Goal: Contribute content: Contribute content

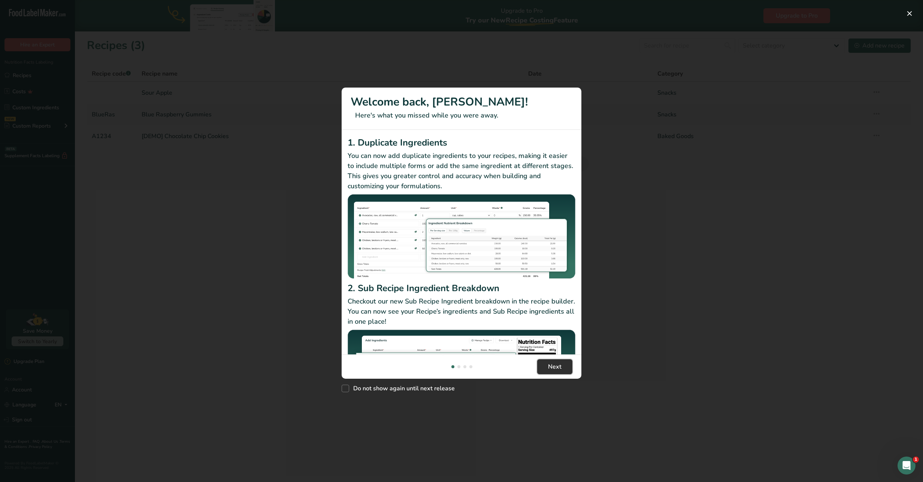
click at [555, 371] on span "Next" at bounding box center [554, 367] width 13 height 9
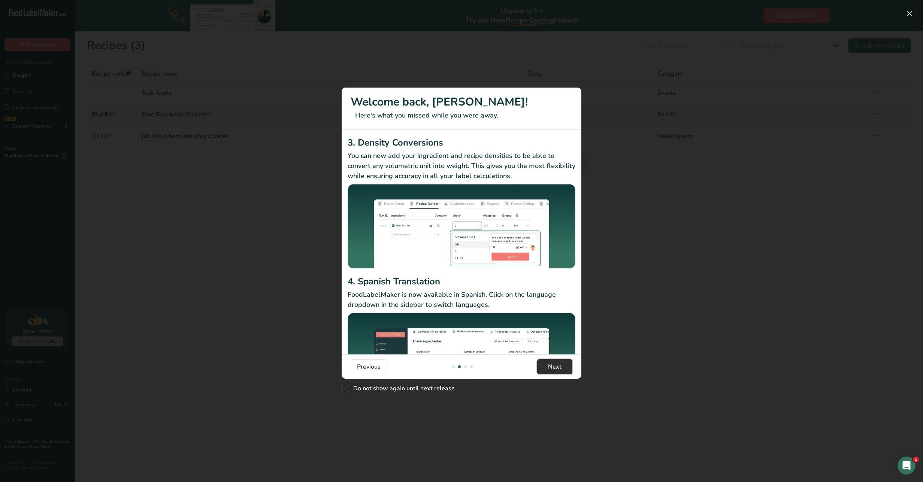
click at [559, 363] on span "Next" at bounding box center [554, 367] width 13 height 9
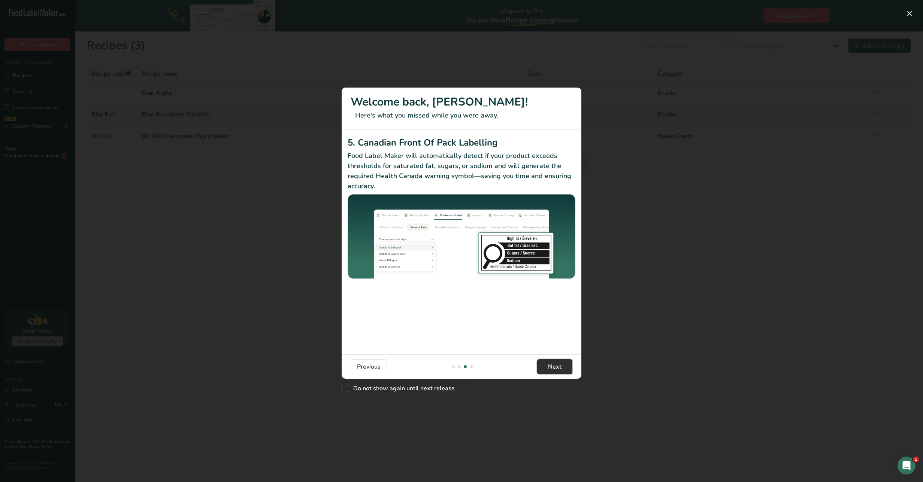
click at [560, 365] on span "Next" at bounding box center [554, 367] width 13 height 9
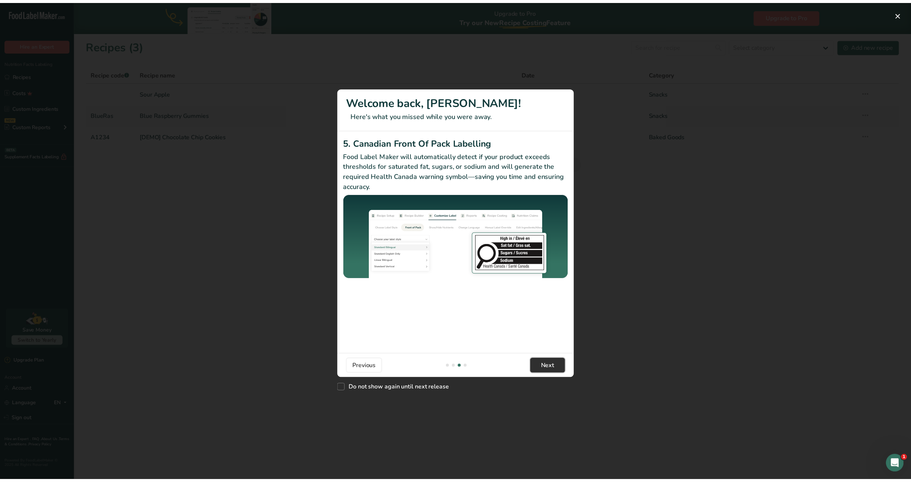
scroll to position [0, 719]
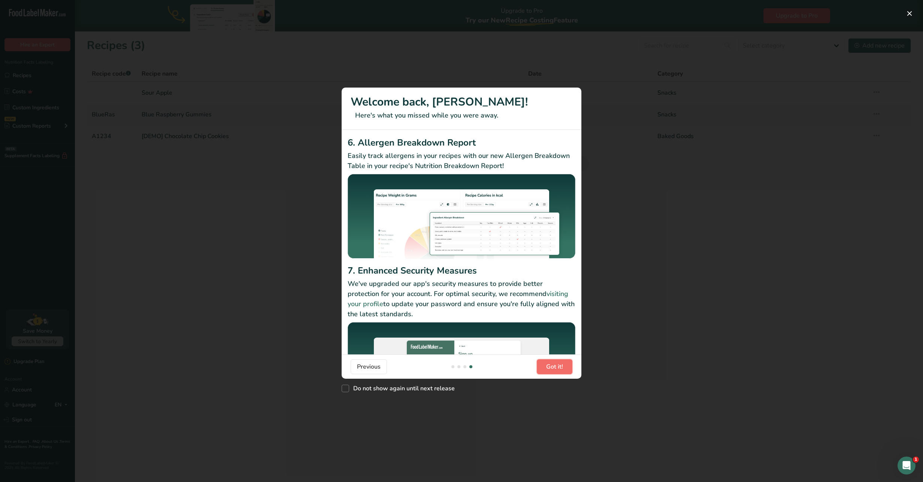
click at [562, 369] on span "Got it!" at bounding box center [554, 367] width 17 height 9
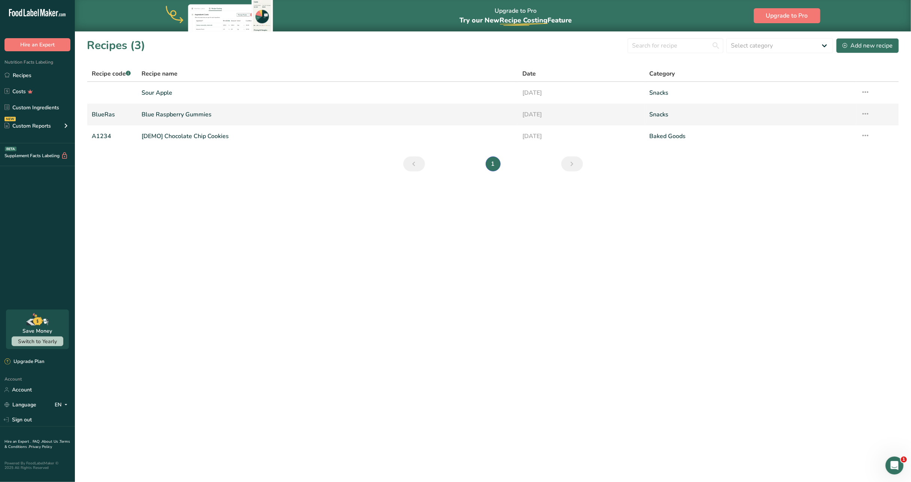
click at [131, 112] on link "BlueRas" at bounding box center [112, 115] width 41 height 16
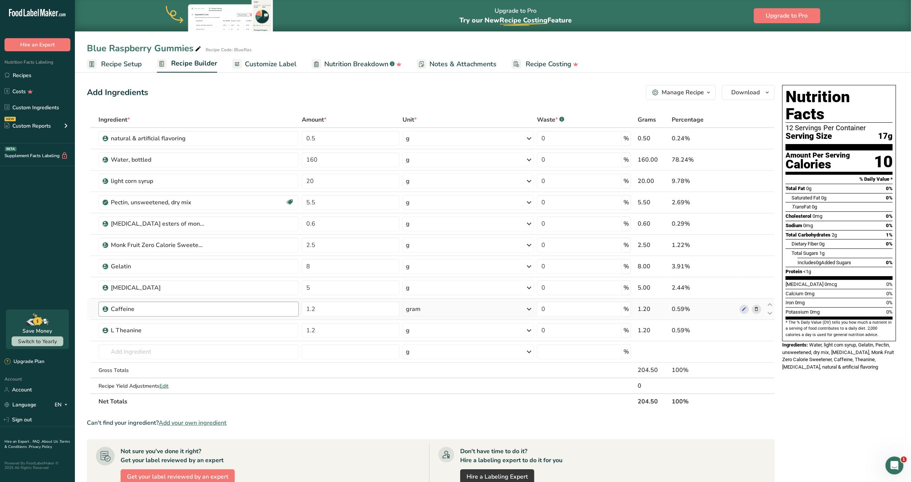
scroll to position [2, 0]
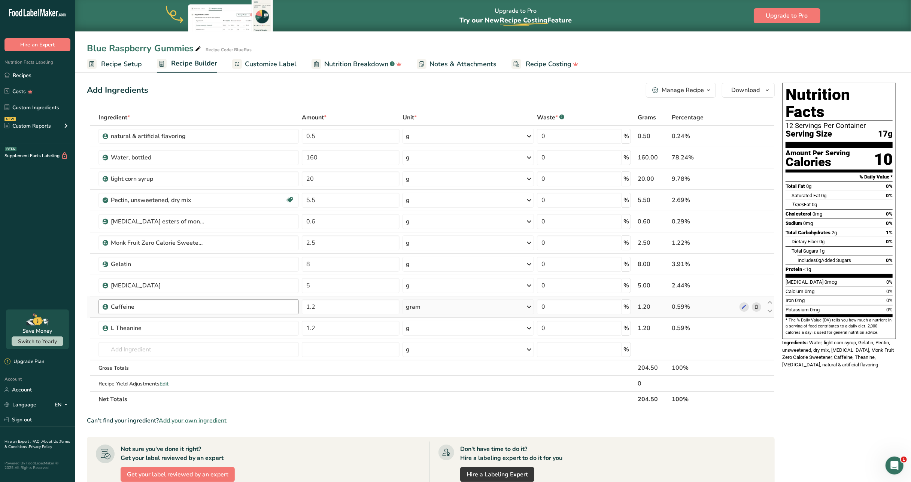
click at [251, 308] on div "Caffeine" at bounding box center [203, 307] width 184 height 9
click at [743, 306] on icon at bounding box center [744, 307] width 5 height 8
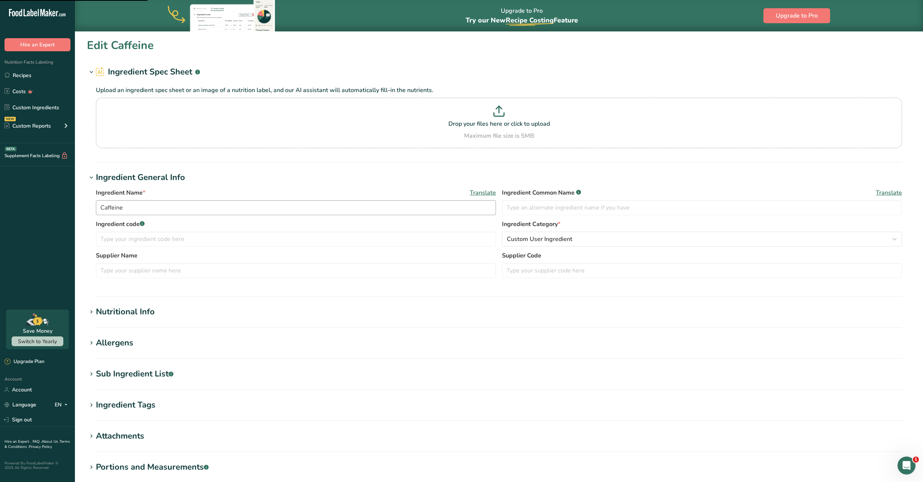
click at [101, 211] on div ".a-20{fill:#fff;} Hire an Expert Nutrition Facts Labeling Recipes Costs Custom …" at bounding box center [461, 287] width 923 height 574
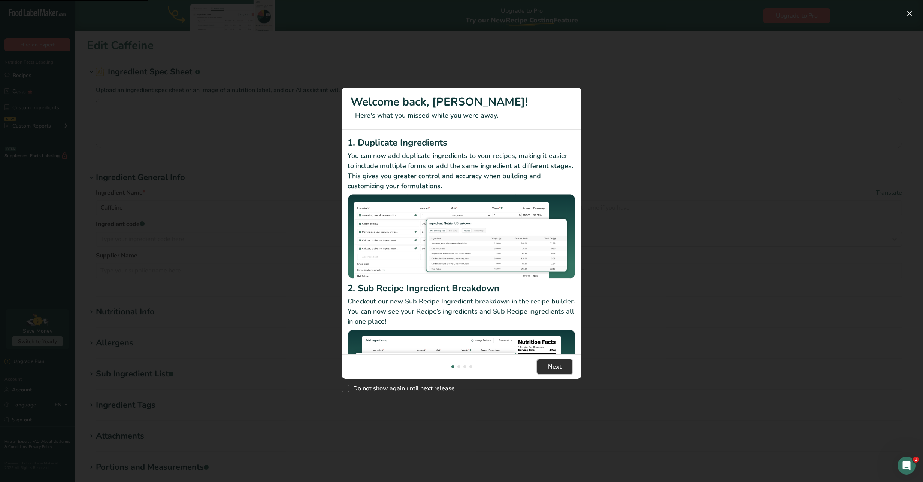
click at [556, 367] on span "Next" at bounding box center [554, 367] width 13 height 9
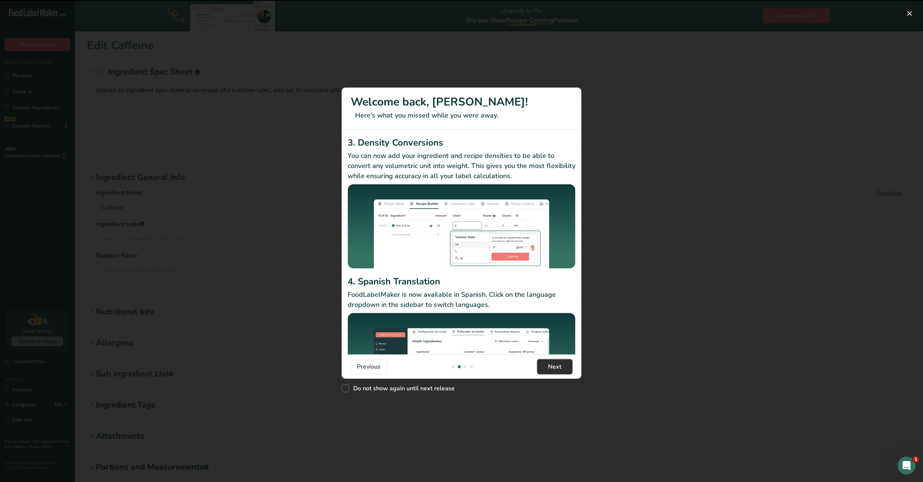
click at [553, 368] on span "Next" at bounding box center [554, 367] width 13 height 9
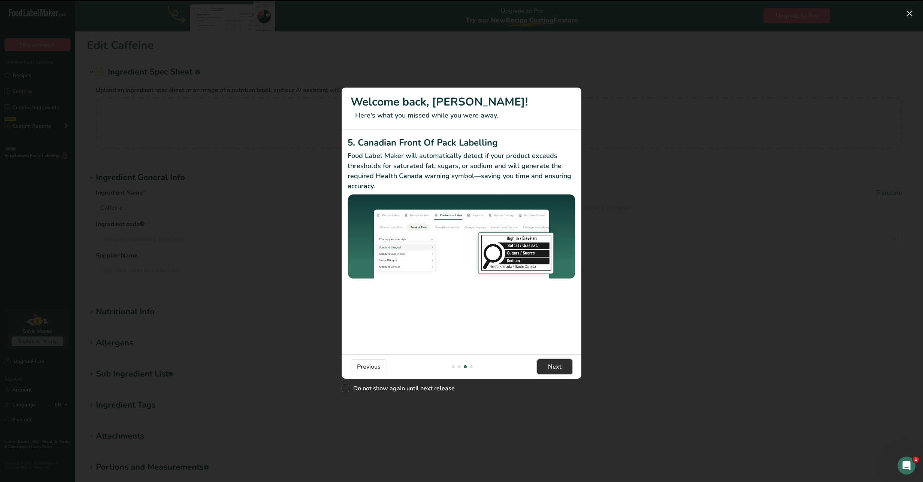
click at [553, 368] on span "Next" at bounding box center [554, 367] width 13 height 9
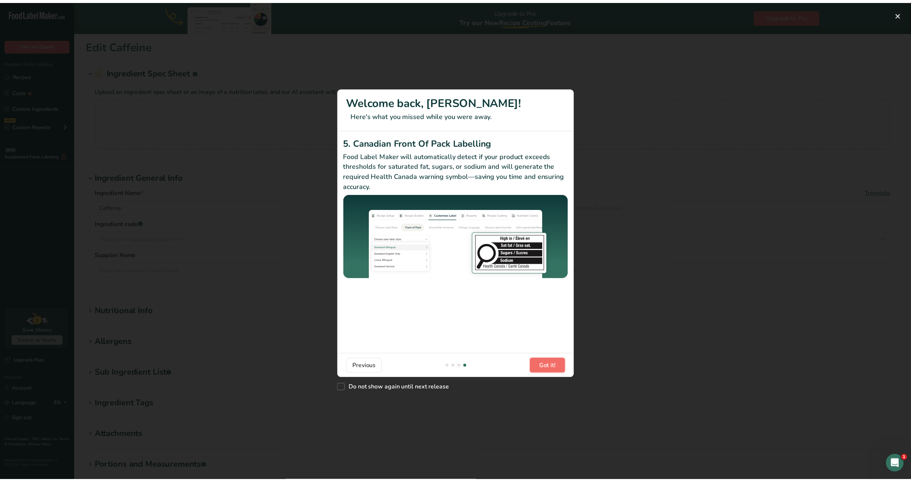
scroll to position [0, 719]
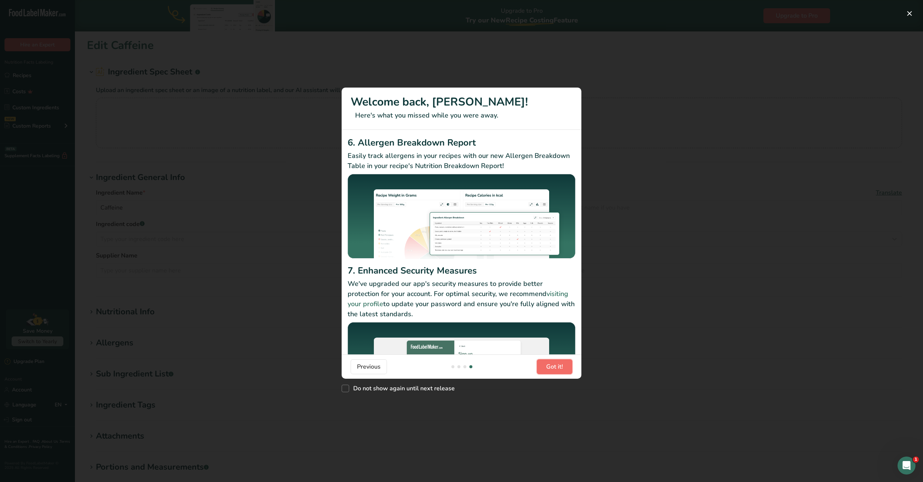
click at [549, 366] on span "Got it!" at bounding box center [554, 367] width 17 height 9
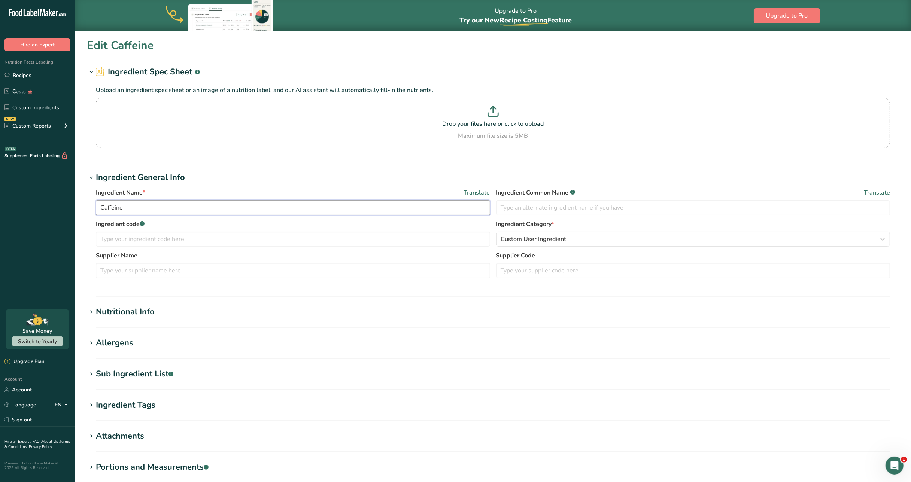
click at [207, 210] on input "Caffeine" at bounding box center [293, 207] width 394 height 15
type input "Caffeine (100mg)"
click at [420, 320] on section "Nutritional Info Serving Size .a-a{fill:#347362;}.b-a{fill:#fff;} Add ingredien…" at bounding box center [493, 317] width 812 height 22
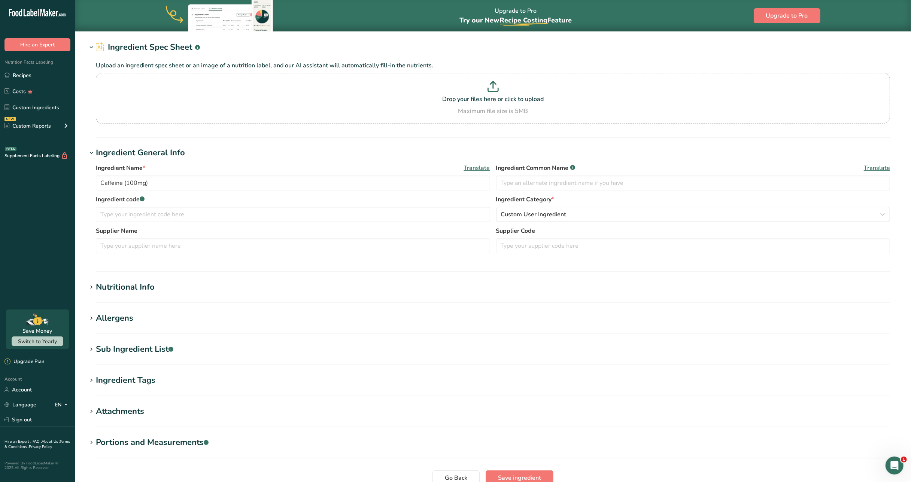
scroll to position [92, 0]
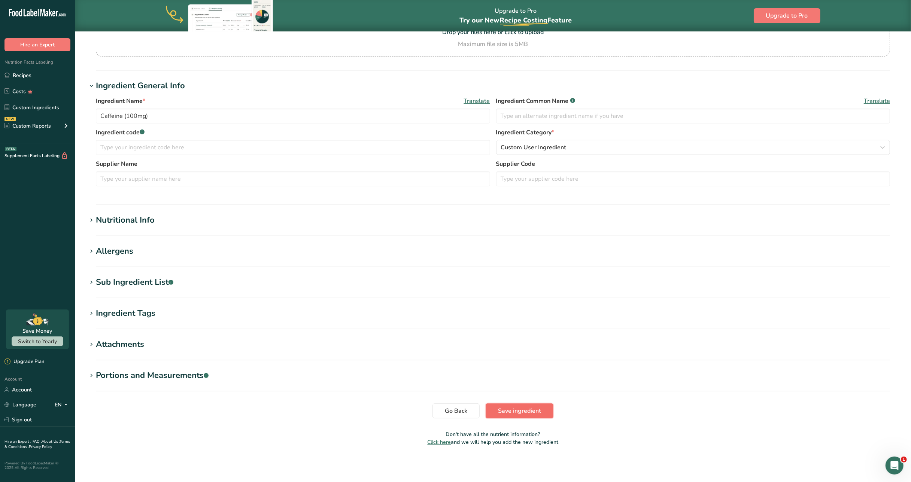
click at [507, 412] on span "Save ingredient" at bounding box center [519, 411] width 43 height 9
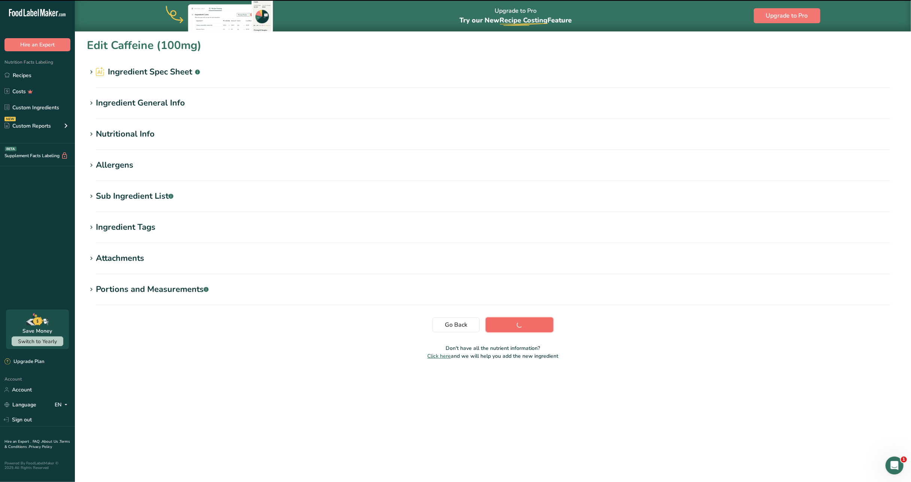
scroll to position [0, 0]
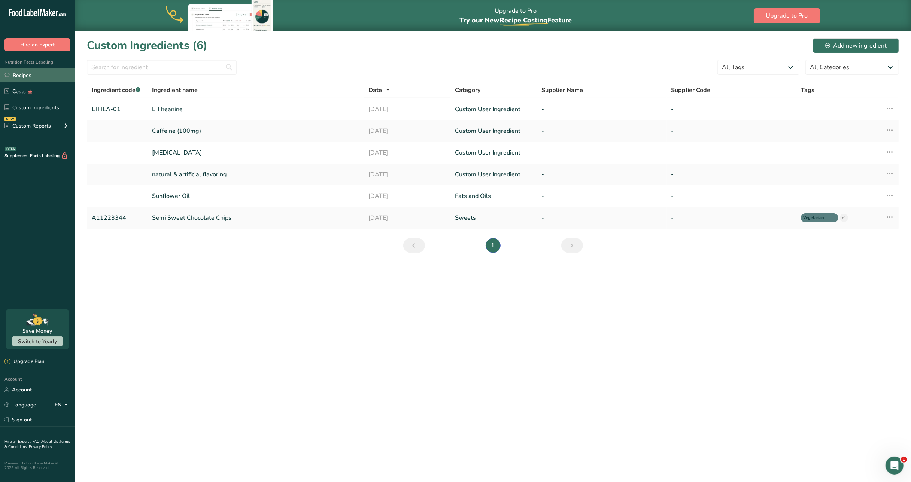
click at [33, 77] on link "Recipes" at bounding box center [37, 75] width 75 height 14
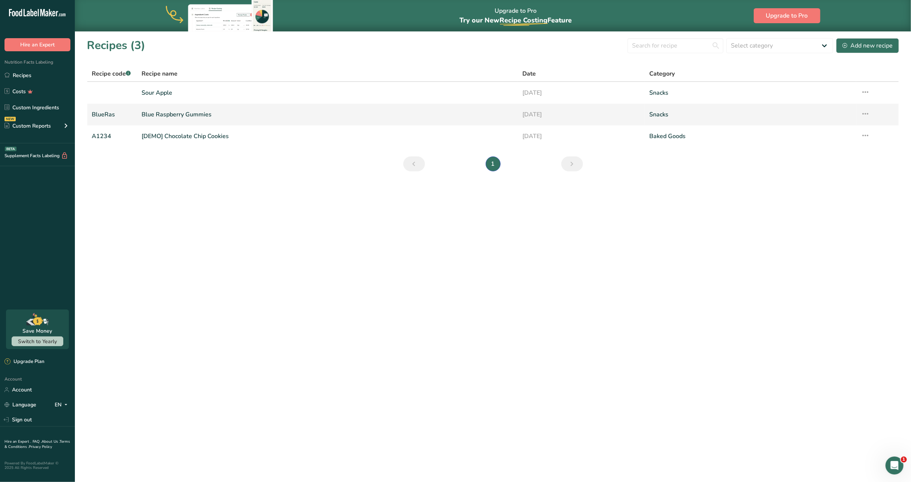
click at [147, 114] on link "Blue Raspberry Gummies" at bounding box center [328, 115] width 372 height 16
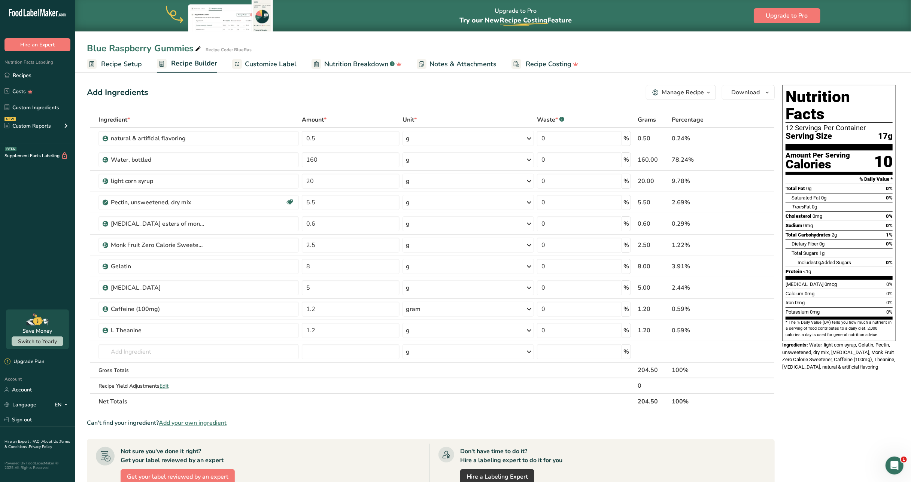
click at [845, 107] on section "Nutrition Facts 12 Servings Per Container Serving Size 17g" at bounding box center [839, 119] width 107 height 62
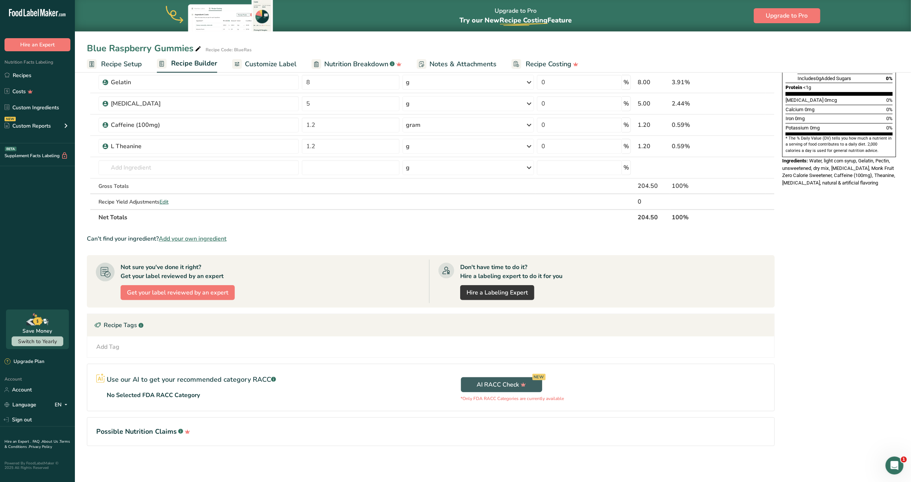
scroll to position [186, 0]
click at [146, 426] on section "Possible Nutrition Claims .a-a{fill:#347362;}.b-a{fill:#fff;}" at bounding box center [431, 432] width 688 height 29
click at [156, 435] on h1 "Possible Nutrition Claims .a-a{fill:#347362;}.b-a{fill:#fff;}" at bounding box center [430, 432] width 669 height 10
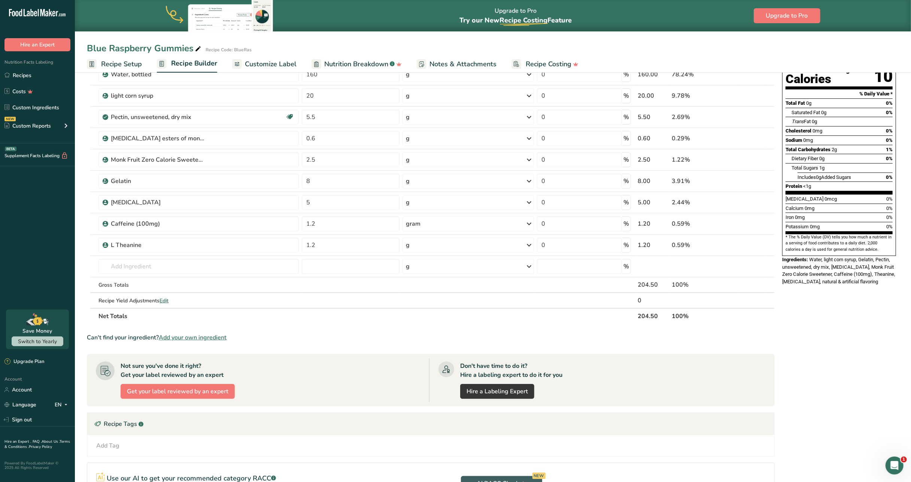
scroll to position [0, 0]
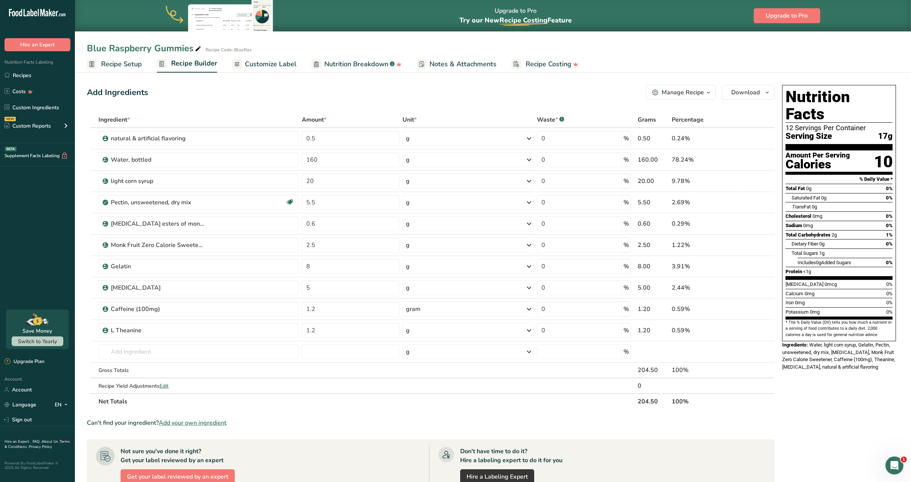
click at [268, 64] on span "Customize Label" at bounding box center [271, 64] width 52 height 10
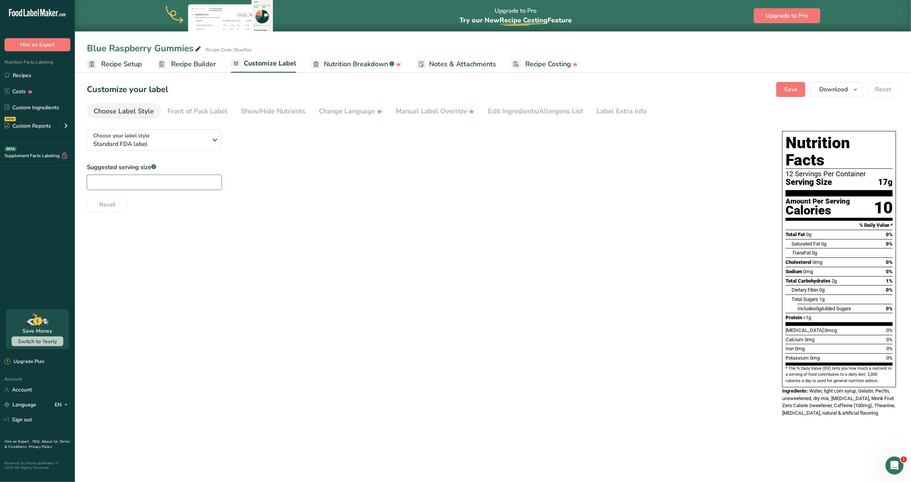
click at [121, 180] on input "text" at bounding box center [154, 182] width 135 height 15
click at [143, 145] on span "Standard FDA label" at bounding box center [150, 144] width 114 height 9
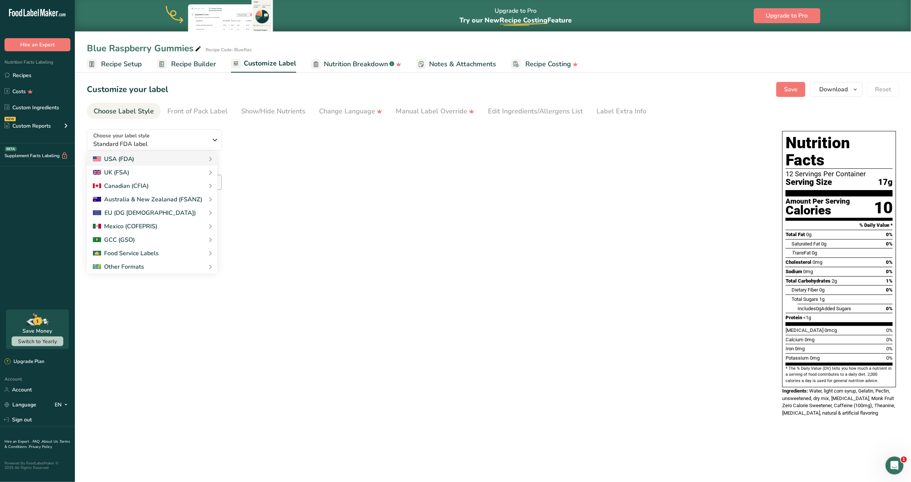
click at [337, 63] on span "Nutrition Breakdown" at bounding box center [356, 64] width 64 height 10
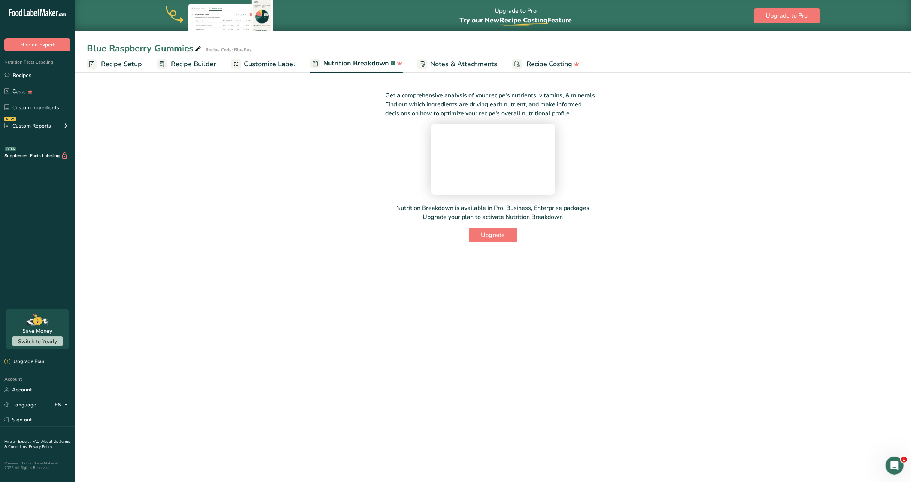
click at [447, 60] on span "Notes & Attachments" at bounding box center [463, 64] width 67 height 10
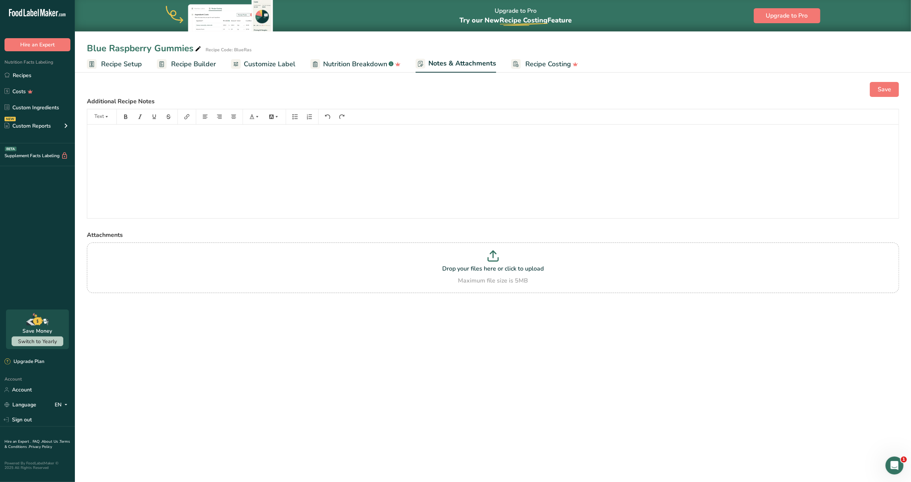
click at [541, 64] on span "Recipe Costing" at bounding box center [548, 64] width 46 height 10
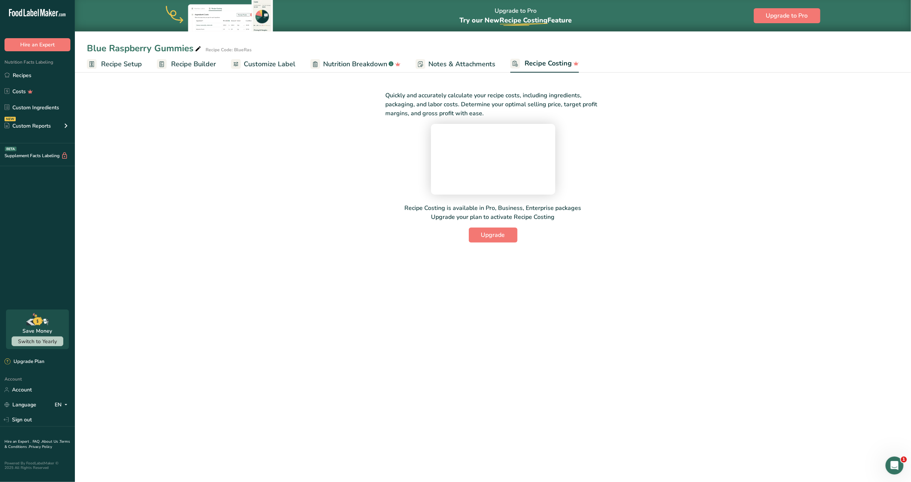
click at [113, 66] on span "Recipe Setup" at bounding box center [121, 64] width 41 height 10
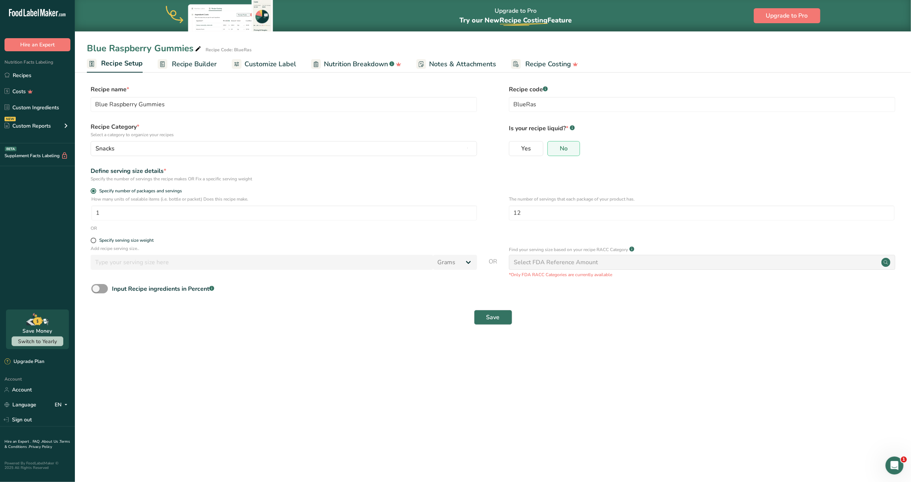
click at [192, 69] on link "Recipe Builder" at bounding box center [187, 64] width 59 height 17
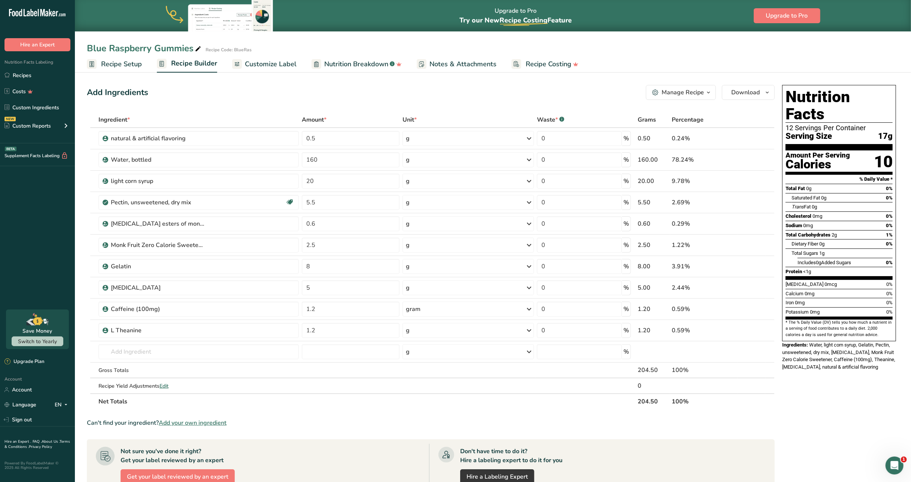
drag, startPoint x: 786, startPoint y: 101, endPoint x: 850, endPoint y: 104, distance: 63.4
click at [850, 104] on h1 "Nutrition Facts" at bounding box center [839, 105] width 107 height 34
click at [832, 103] on h1 "Nutrition Facts" at bounding box center [839, 106] width 107 height 34
click at [851, 98] on h1 "Nutrition Facts" at bounding box center [839, 106] width 107 height 34
click at [280, 68] on span "Customize Label" at bounding box center [271, 65] width 52 height 10
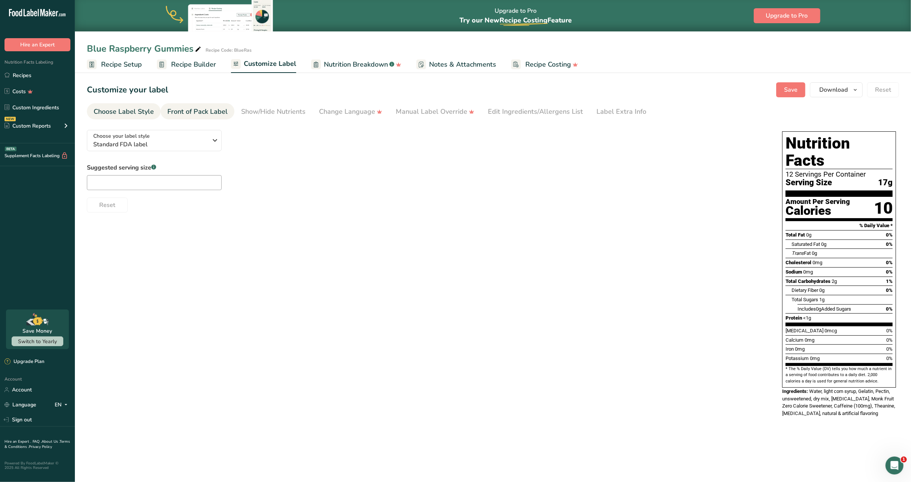
click at [191, 112] on div "Front of Pack Label" at bounding box center [197, 112] width 60 height 10
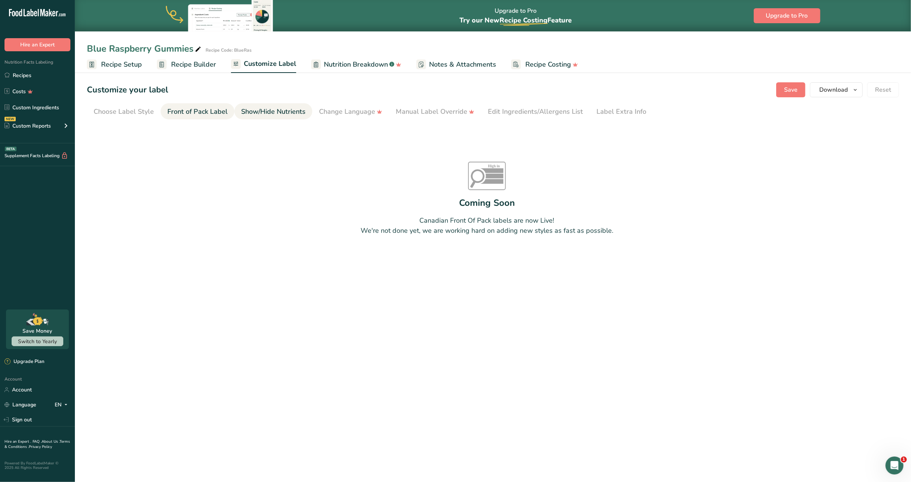
click at [252, 108] on div "Show/Hide Nutrients" at bounding box center [273, 112] width 64 height 10
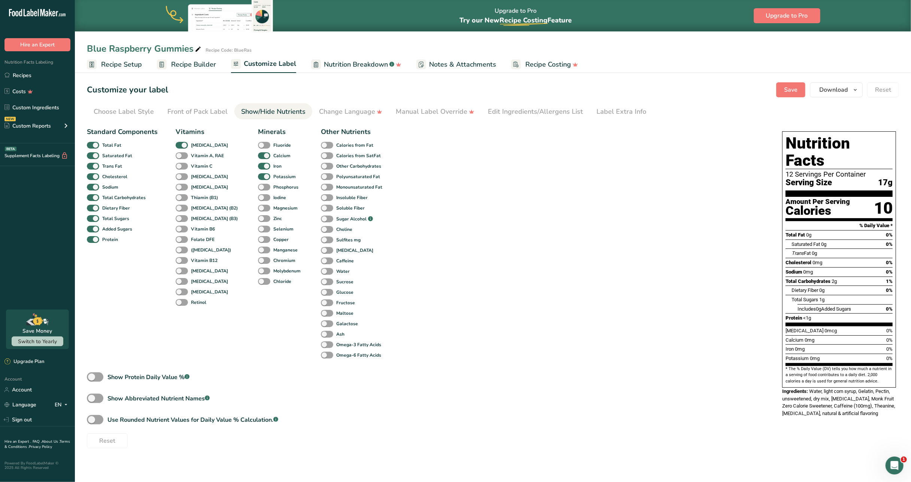
click at [330, 62] on span "Nutrition Breakdown" at bounding box center [356, 65] width 64 height 10
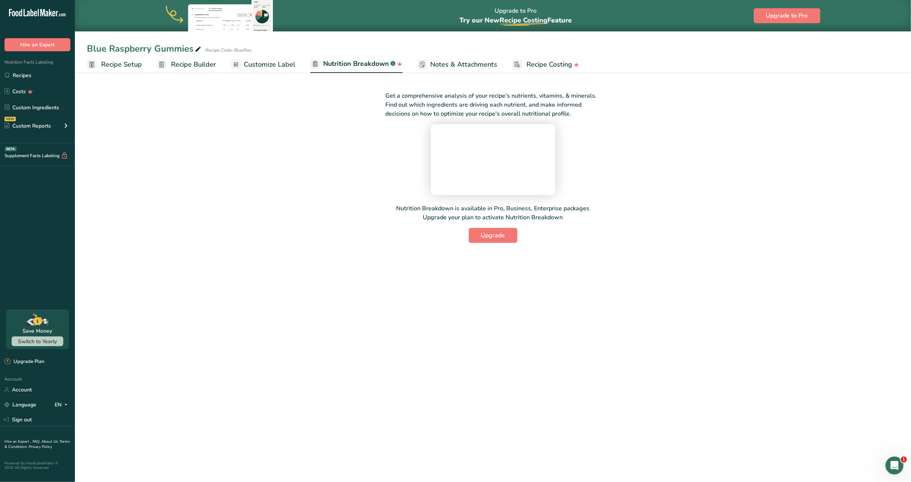
click at [442, 60] on span "Notes & Attachments" at bounding box center [463, 65] width 67 height 10
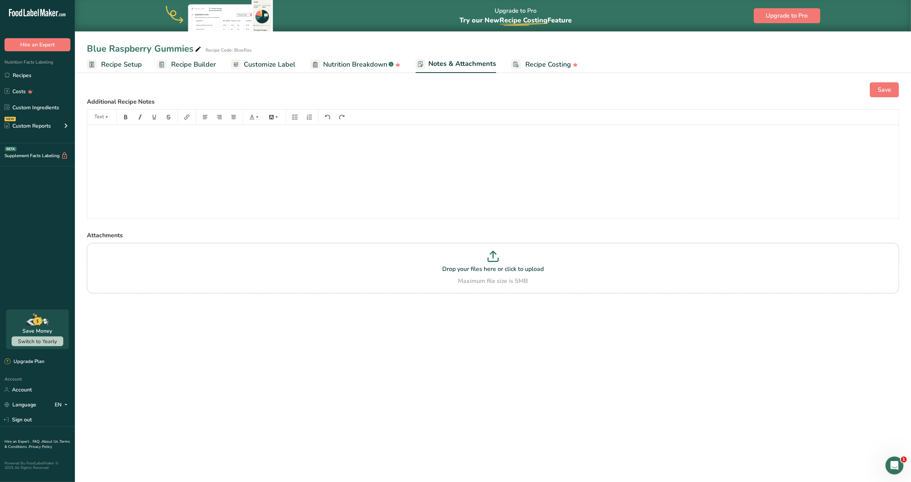
click at [522, 54] on div "Blue Raspberry Gummies Recipe Code: BlueRas" at bounding box center [493, 48] width 836 height 13
click at [520, 60] on link "Recipe Costing" at bounding box center [544, 64] width 67 height 17
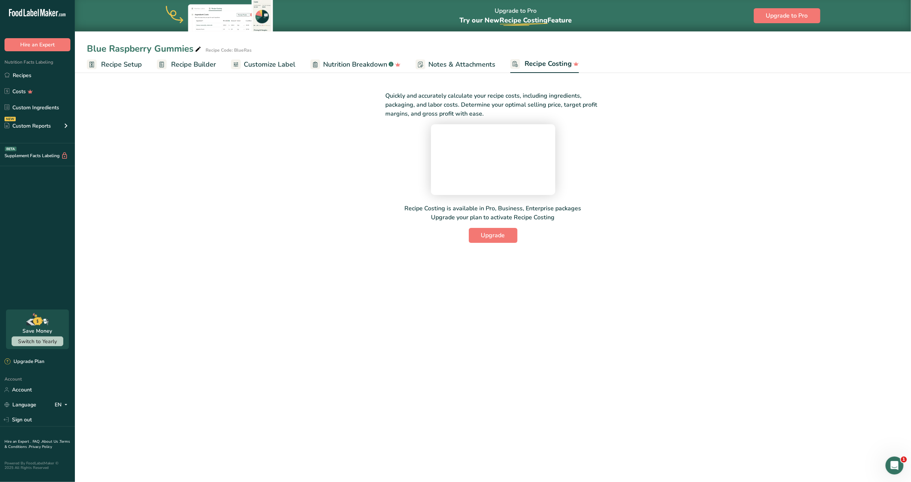
click at [127, 67] on span "Recipe Setup" at bounding box center [121, 65] width 41 height 10
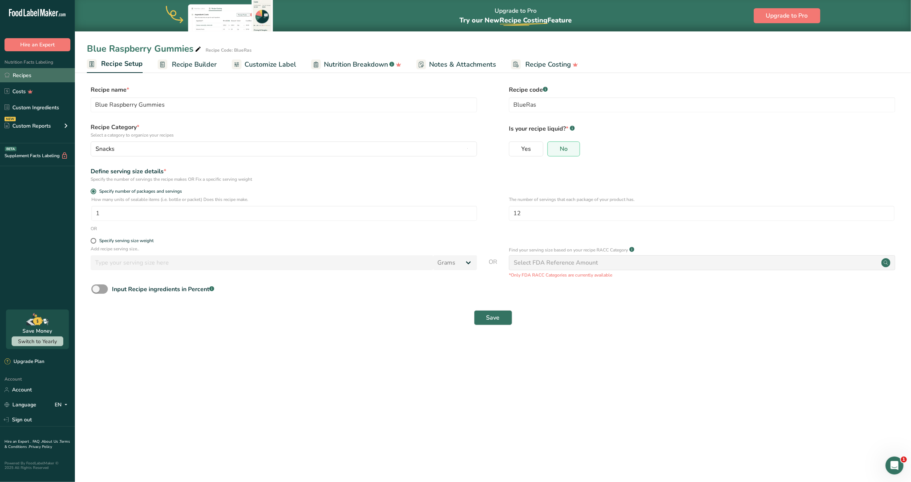
click at [32, 73] on link "Recipes" at bounding box center [37, 75] width 75 height 14
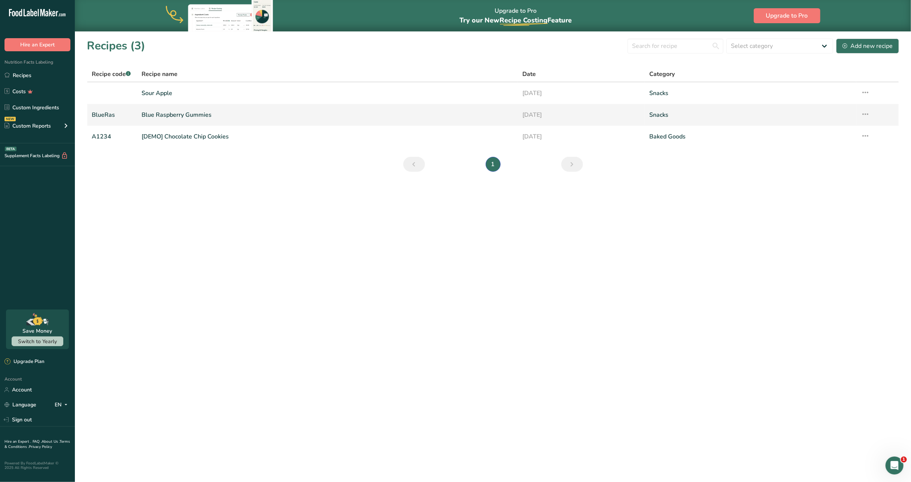
click at [189, 116] on link "Blue Raspberry Gummies" at bounding box center [328, 115] width 372 height 16
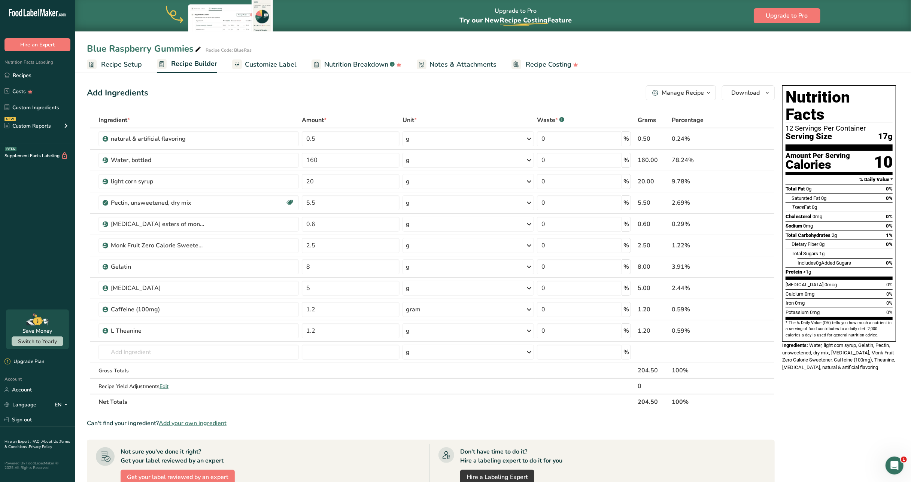
click at [269, 67] on span "Customize Label" at bounding box center [271, 65] width 52 height 10
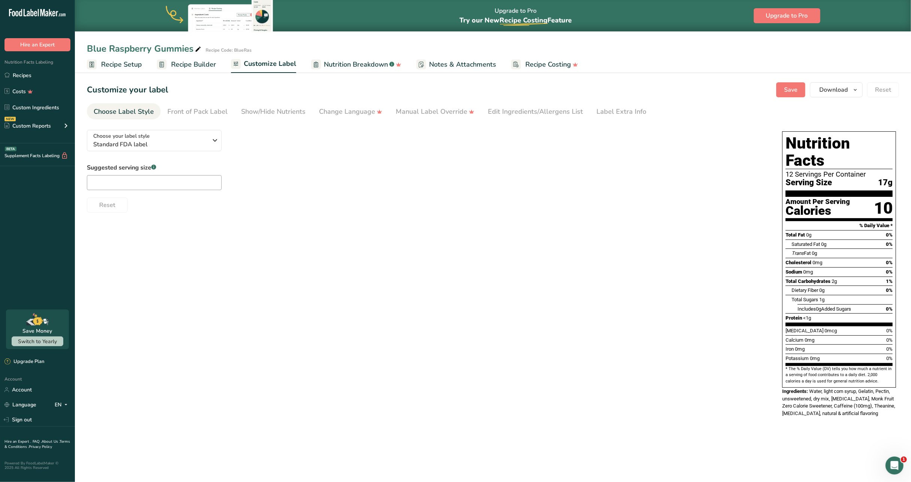
click at [104, 67] on span "Recipe Setup" at bounding box center [121, 65] width 41 height 10
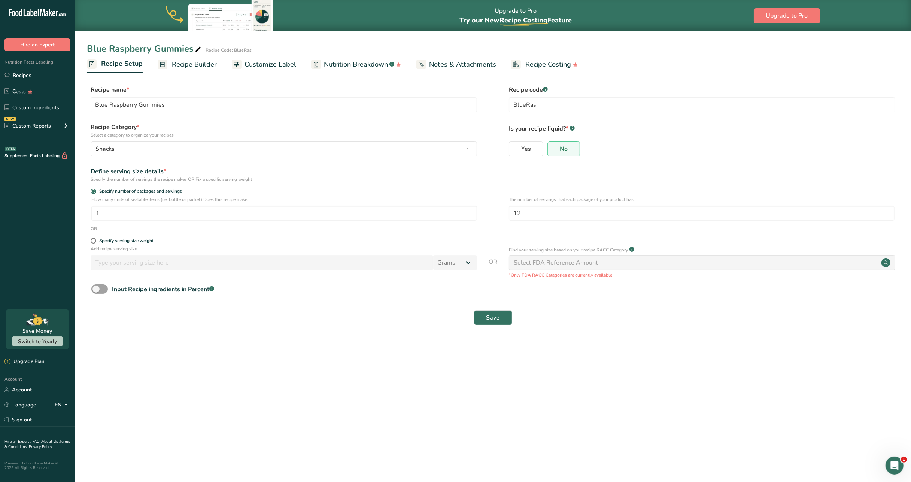
click at [184, 62] on span "Recipe Builder" at bounding box center [194, 65] width 45 height 10
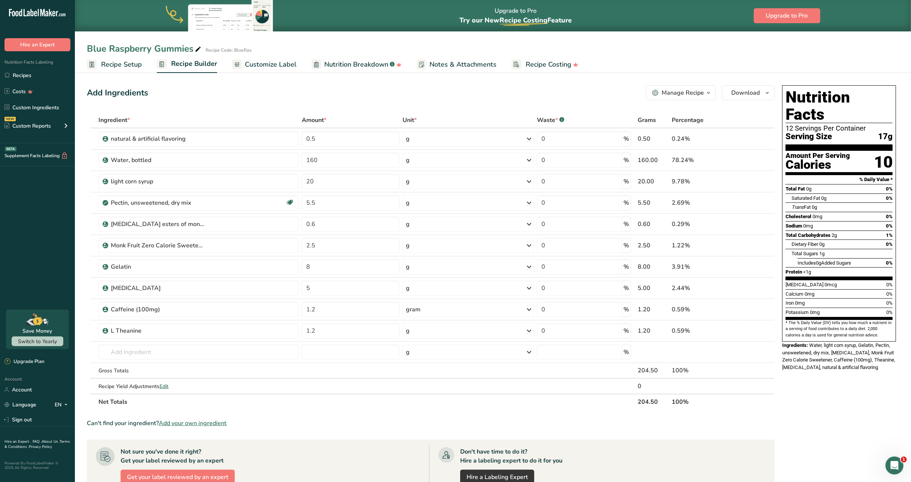
click at [119, 71] on link "Recipe Setup" at bounding box center [114, 64] width 55 height 17
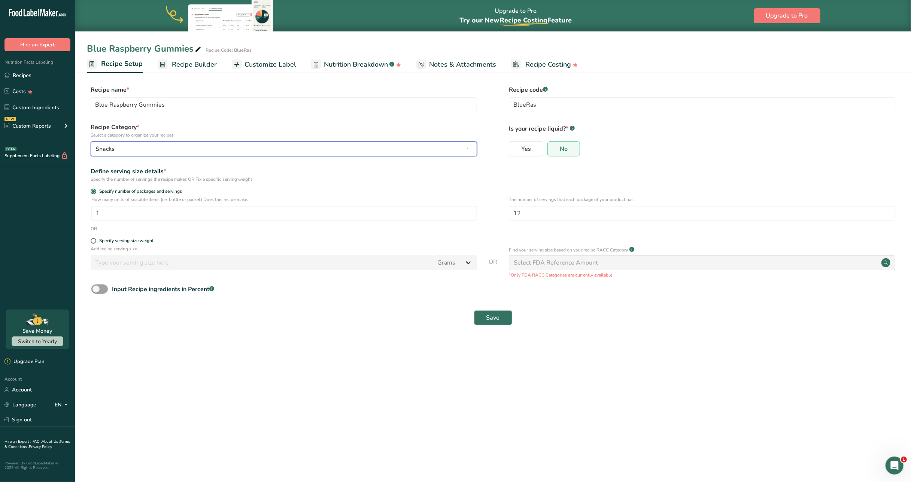
click at [135, 149] on div "Snacks" at bounding box center [282, 149] width 372 height 9
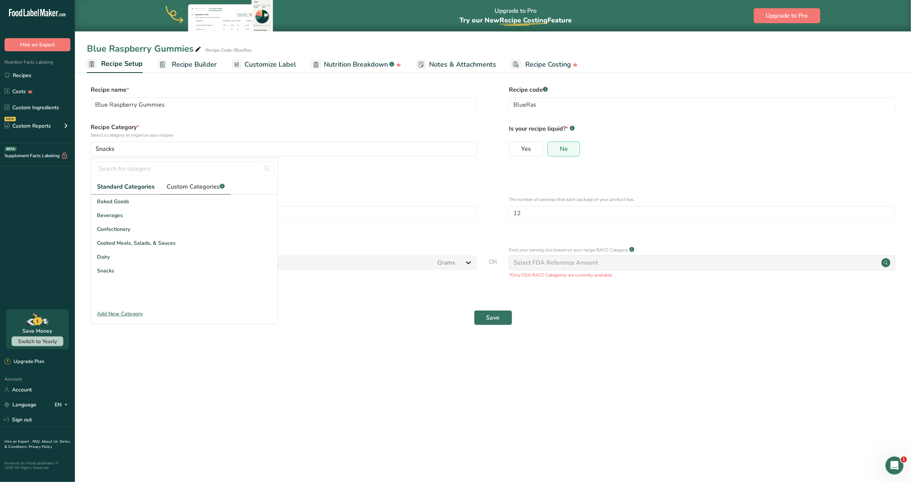
click at [174, 183] on span "Custom Categories .a-a{fill:#347362;}.b-a{fill:#fff;}" at bounding box center [196, 186] width 58 height 9
click at [110, 189] on span "Standard Categories" at bounding box center [125, 186] width 57 height 9
click at [390, 206] on input "1" at bounding box center [284, 213] width 386 height 15
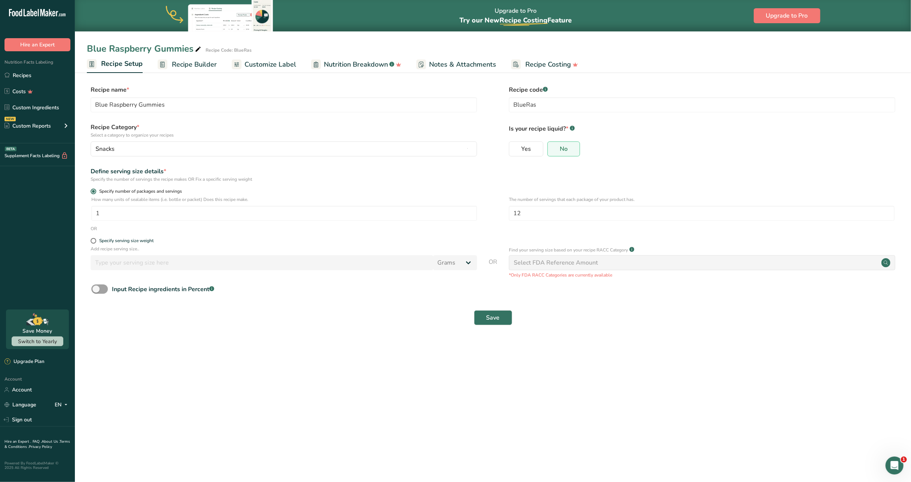
click at [477, 193] on label "Specify number of packages and servings" at bounding box center [284, 192] width 387 height 6
click at [96, 193] on input "Specify number of packages and servings" at bounding box center [93, 191] width 5 height 5
click at [190, 64] on span "Recipe Builder" at bounding box center [194, 65] width 45 height 10
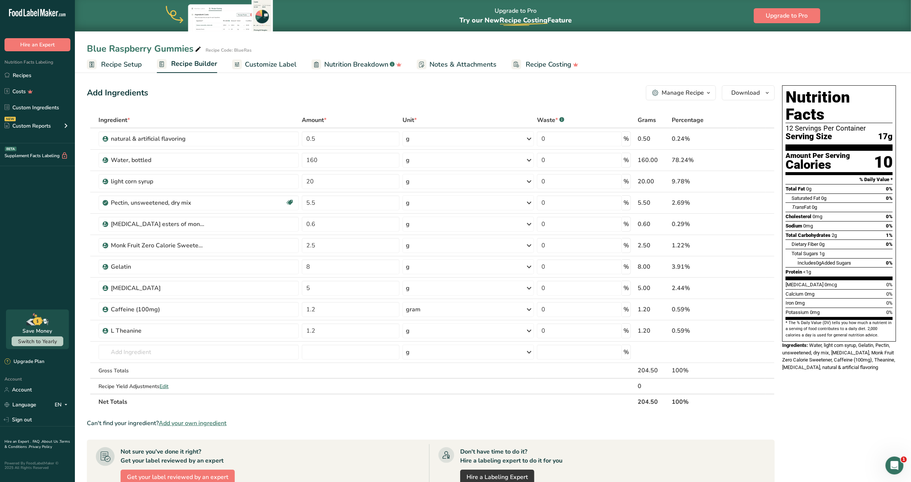
scroll to position [20, 0]
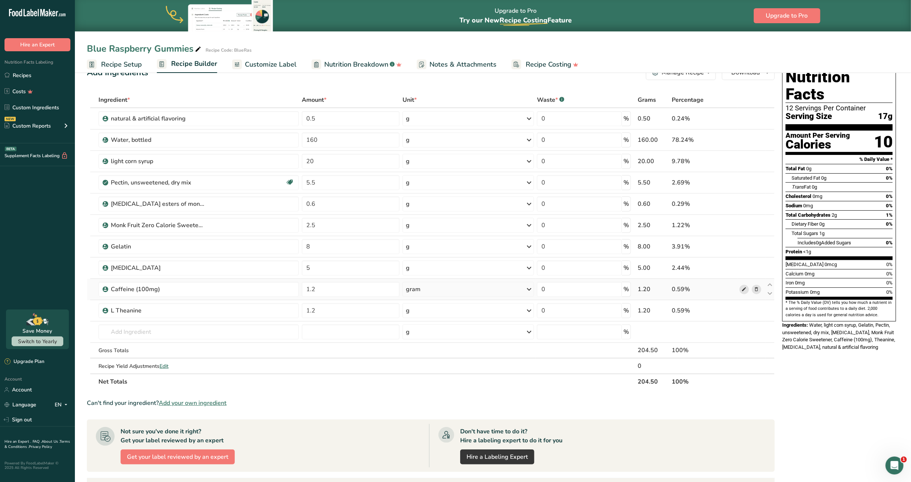
click at [742, 290] on icon at bounding box center [744, 290] width 5 height 8
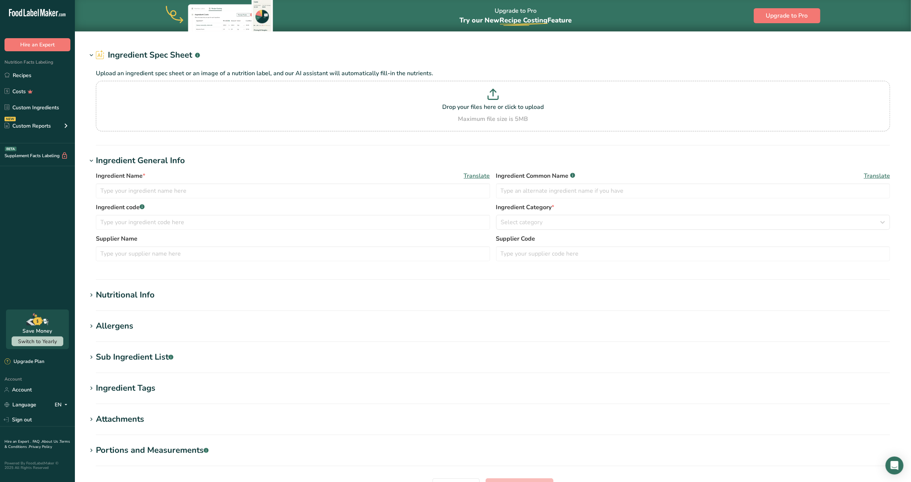
type input "Caffeine (100mg)"
type input "0.1"
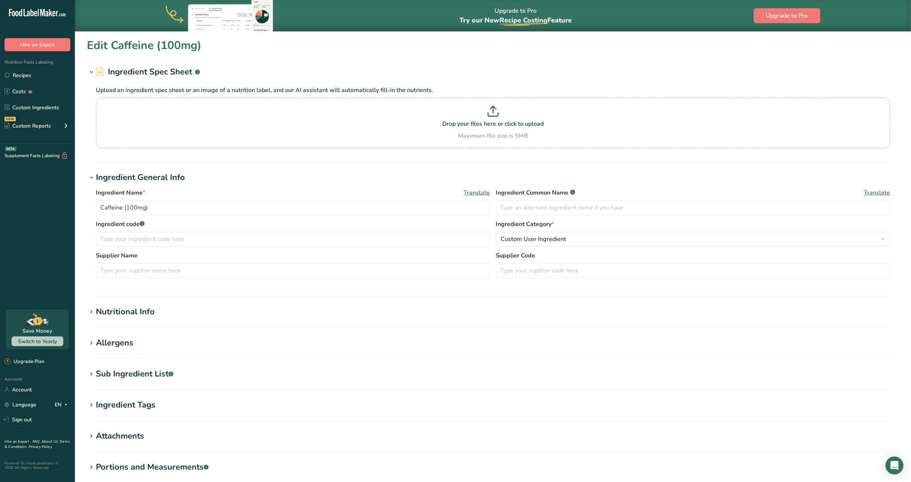
type input "0"
type KJ "0"
type Fat "0"
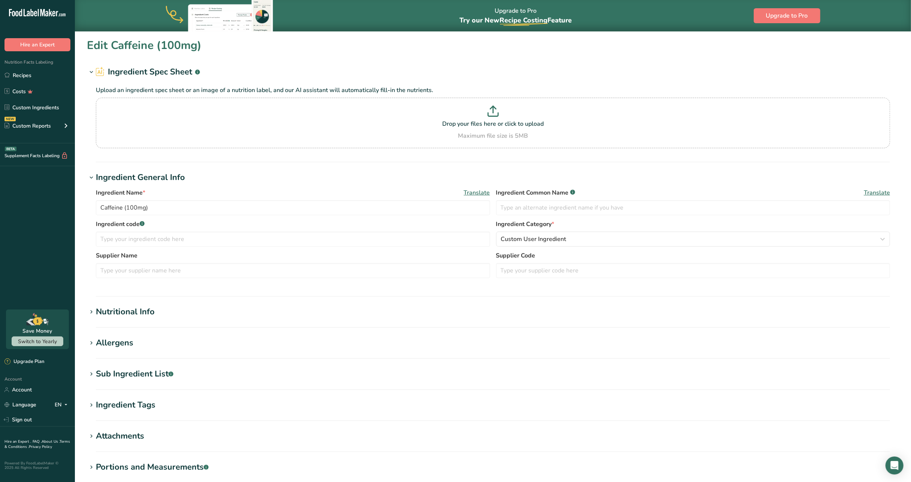
type input "0"
type Carbohydrates "0"
type Fiber "0"
type Sugars "0"
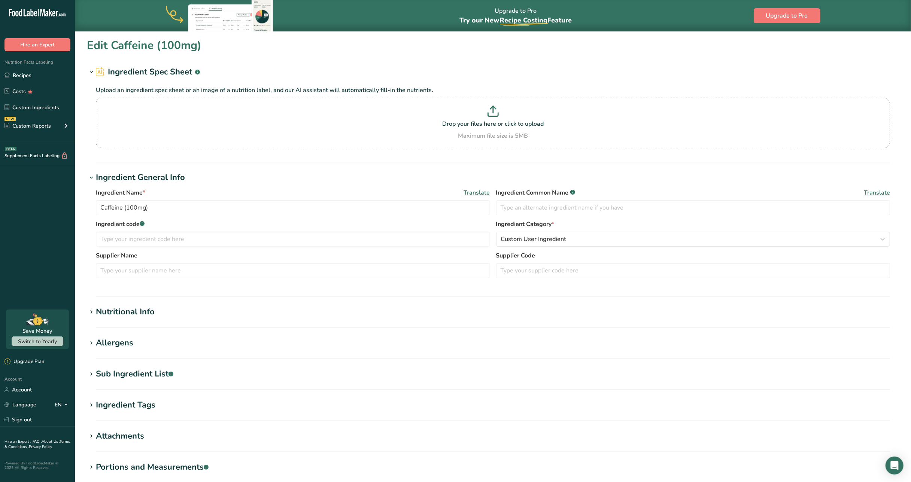
type Sugars "0"
type input "0"
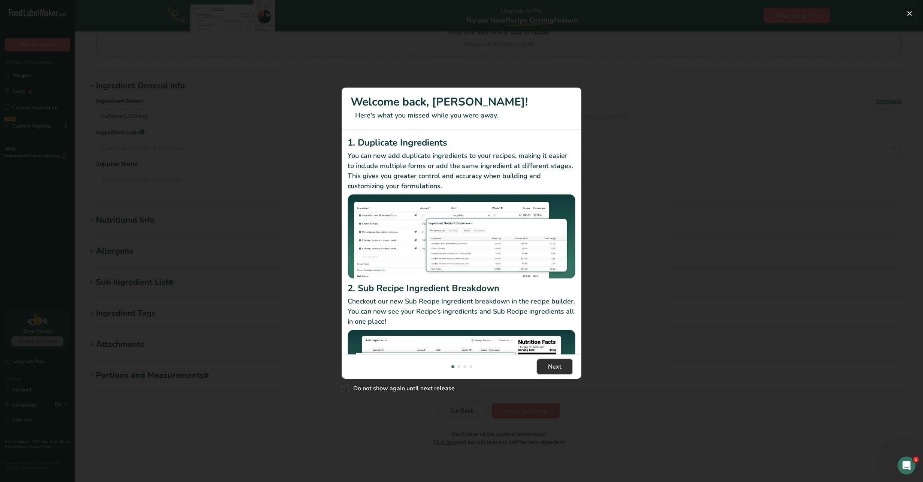
click at [564, 363] on button "Next" at bounding box center [554, 367] width 35 height 15
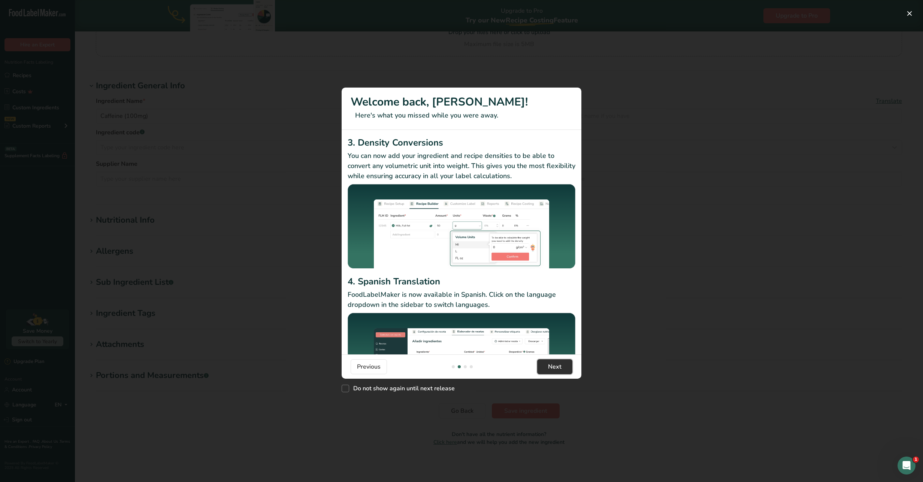
click at [564, 363] on button "Next" at bounding box center [554, 367] width 35 height 15
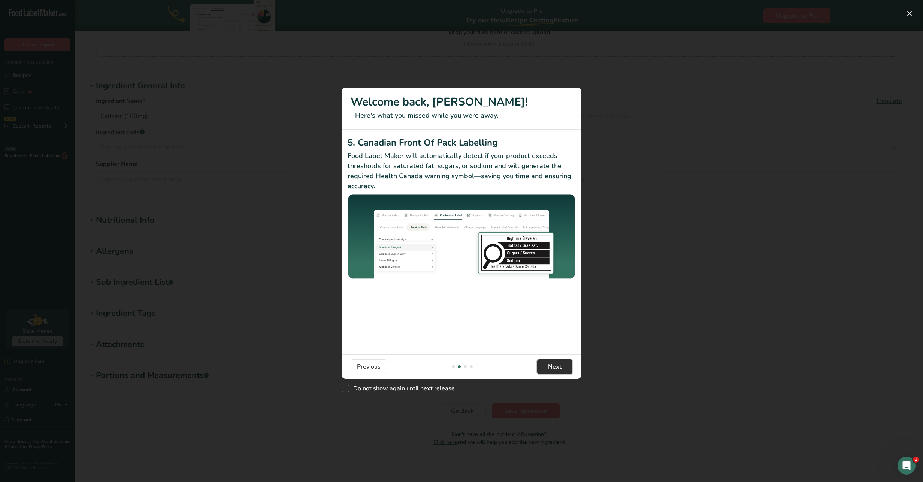
click at [564, 363] on button "Next" at bounding box center [554, 367] width 35 height 15
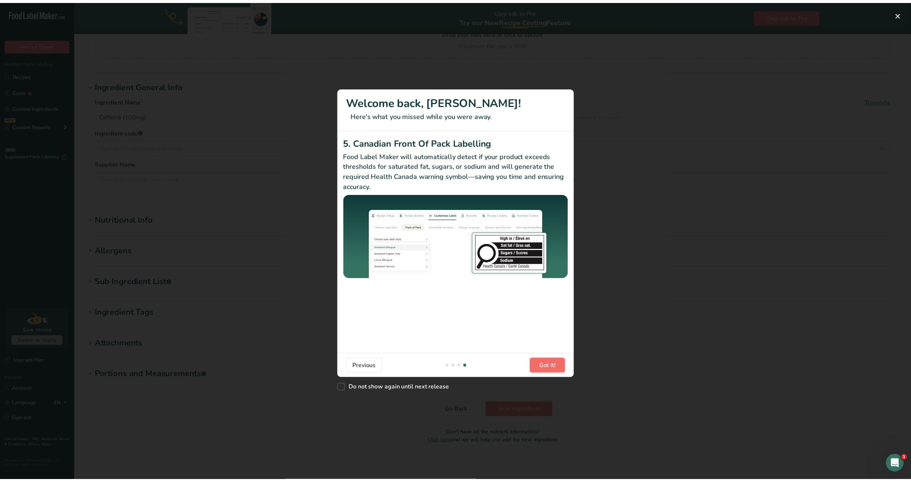
scroll to position [0, 719]
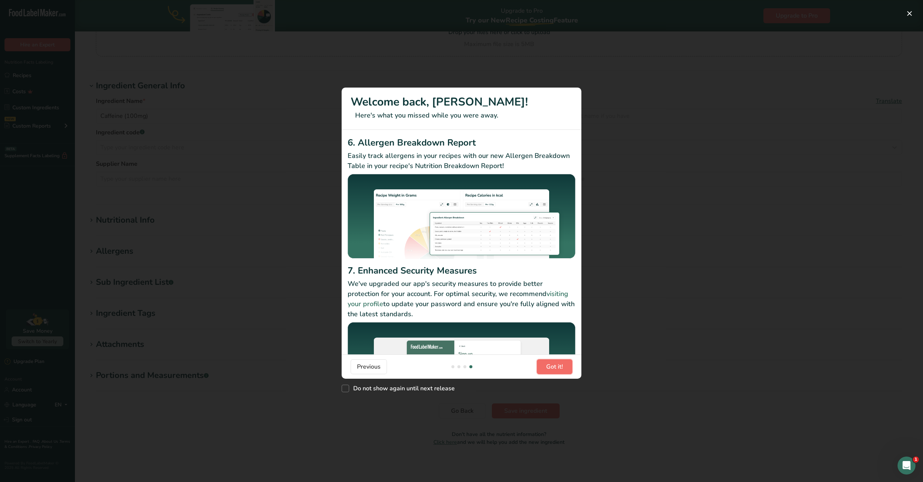
click at [564, 363] on button "Got it!" at bounding box center [555, 367] width 36 height 15
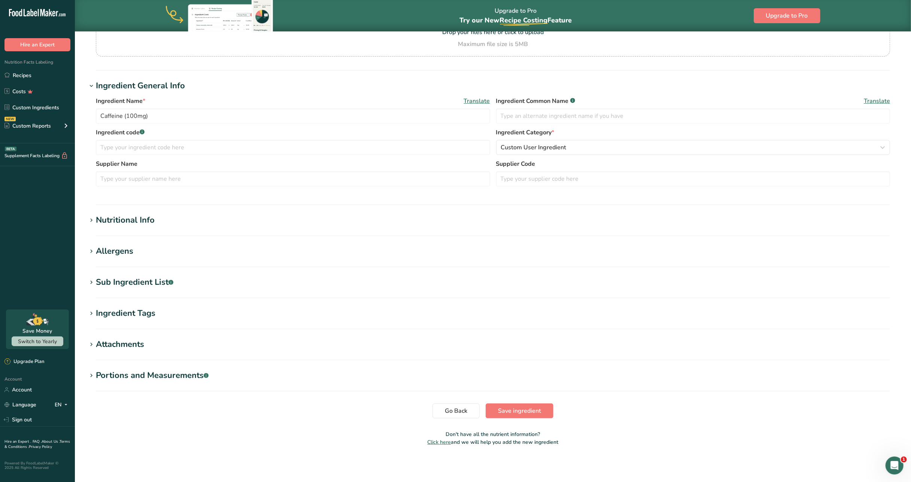
click at [96, 218] on div "Nutritional Info" at bounding box center [125, 220] width 59 height 12
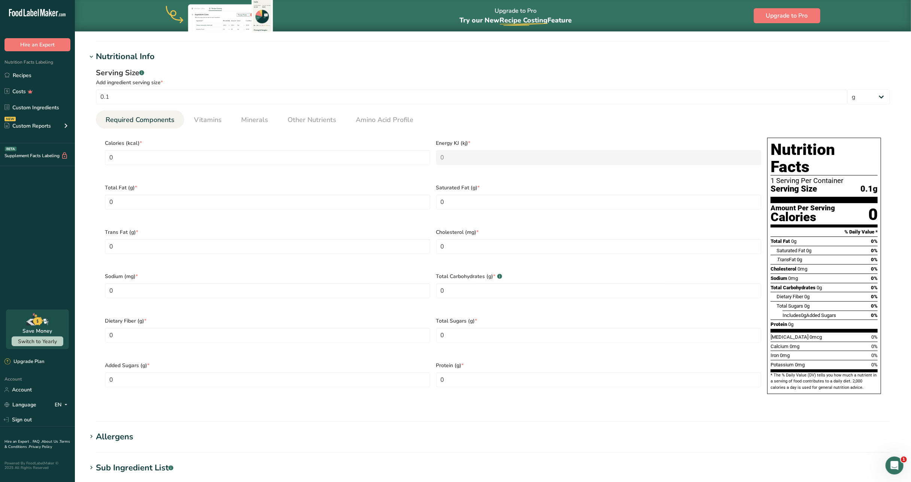
scroll to position [251, 0]
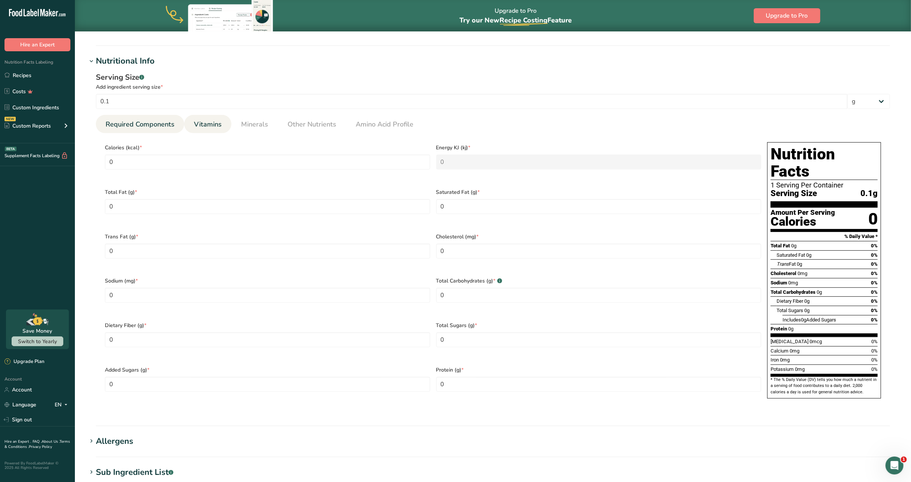
click at [194, 124] on span "Vitamins" at bounding box center [208, 124] width 28 height 10
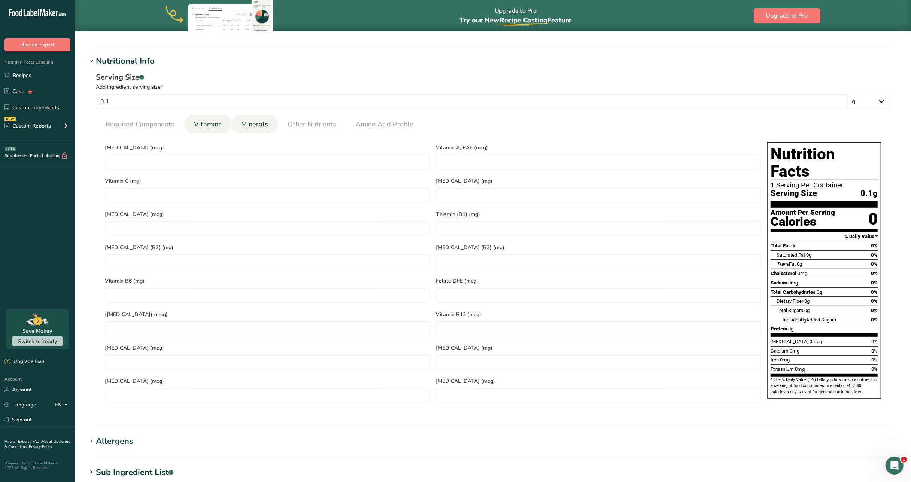
click at [261, 126] on span "Minerals" at bounding box center [254, 124] width 27 height 10
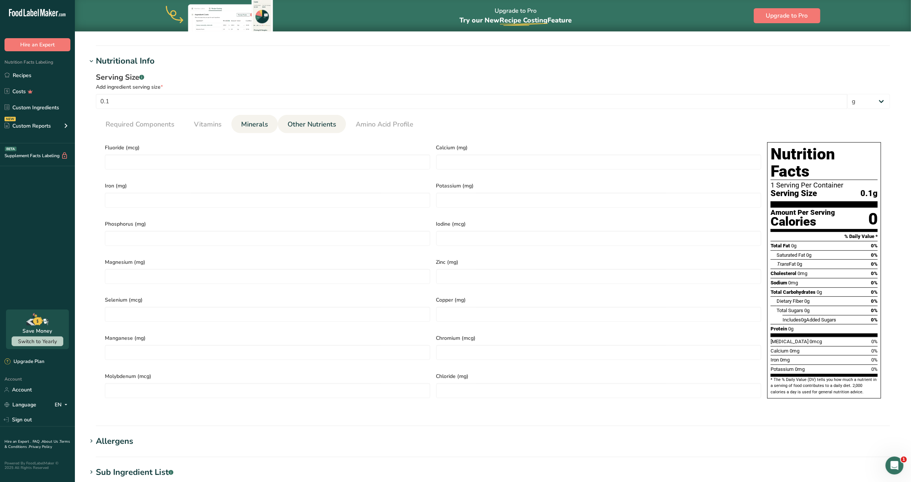
click at [300, 127] on span "Other Nutrients" at bounding box center [312, 124] width 49 height 10
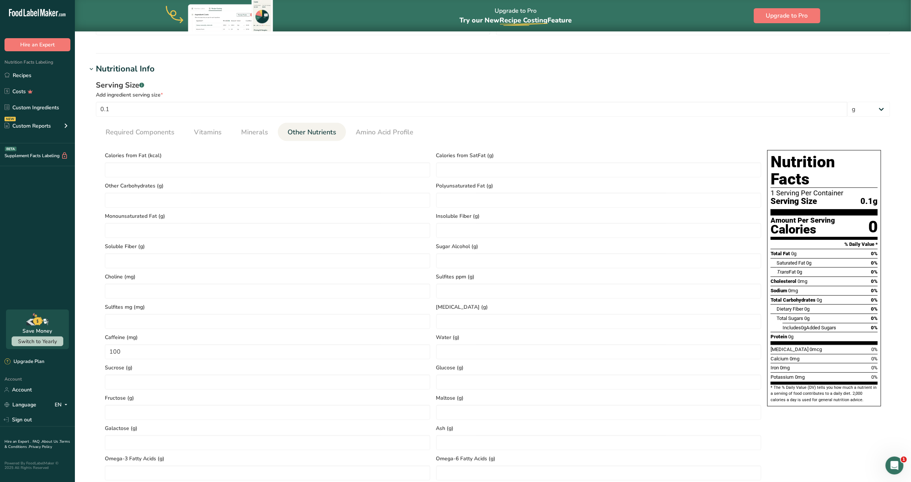
scroll to position [242, 0]
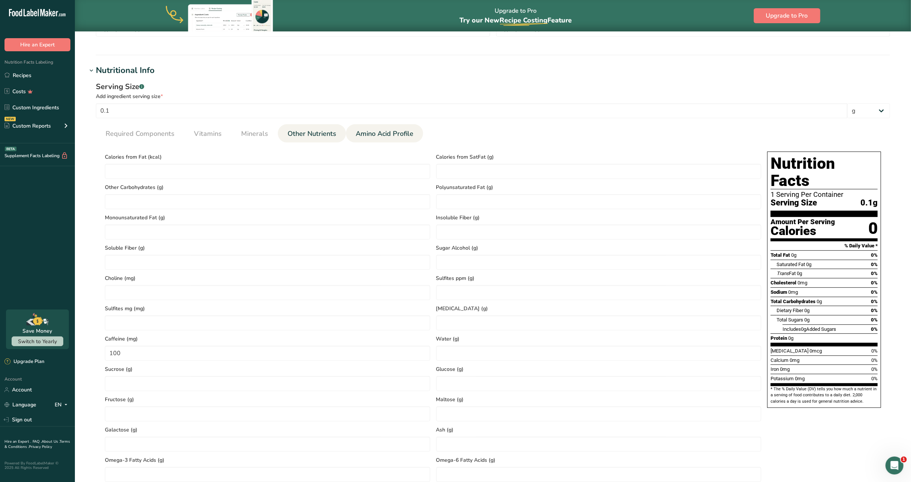
click at [375, 138] on span "Amino Acid Profile" at bounding box center [385, 134] width 58 height 10
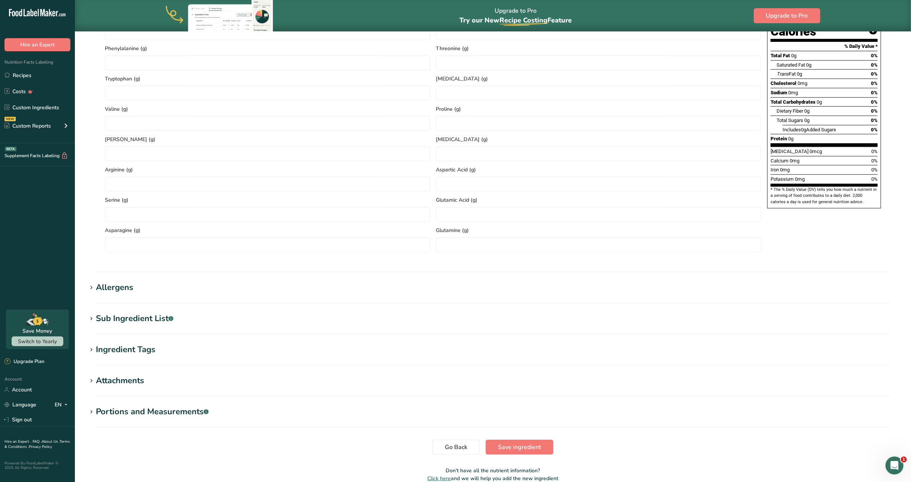
scroll to position [478, 0]
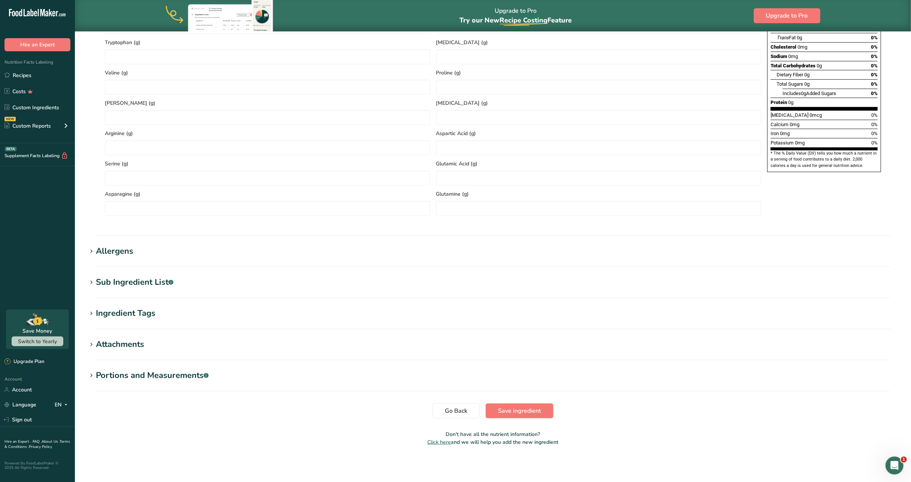
click at [105, 258] on section "Allergens Add any known allergens associated with your ingredient Soy Tree Nuts…" at bounding box center [493, 256] width 812 height 22
click at [100, 251] on div "Allergens" at bounding box center [114, 251] width 37 height 12
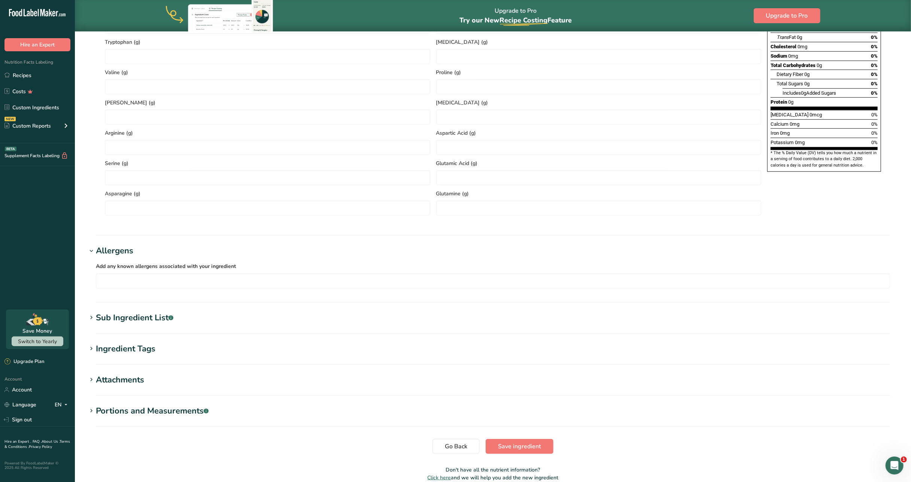
click at [112, 328] on section "Sub Ingredient List .a-a{fill:#347362;}.b-a{fill:#fff;} Translate" at bounding box center [493, 323] width 812 height 22
click at [110, 325] on section "Sub Ingredient List .a-a{fill:#347362;}.b-a{fill:#fff;} Translate" at bounding box center [493, 323] width 812 height 22
click at [106, 320] on div "Sub Ingredient List .a-a{fill:#347362;}.b-a{fill:#fff;}" at bounding box center [135, 318] width 78 height 12
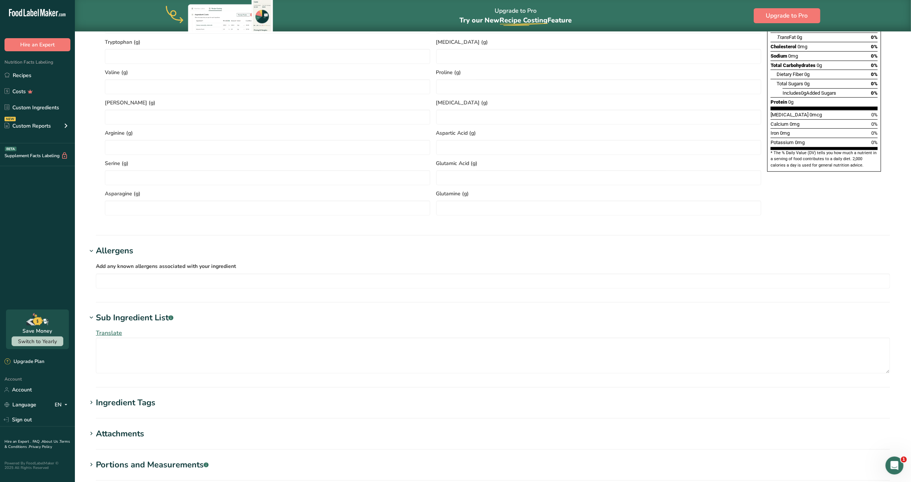
click at [108, 400] on div "Ingredient Tags" at bounding box center [126, 403] width 60 height 12
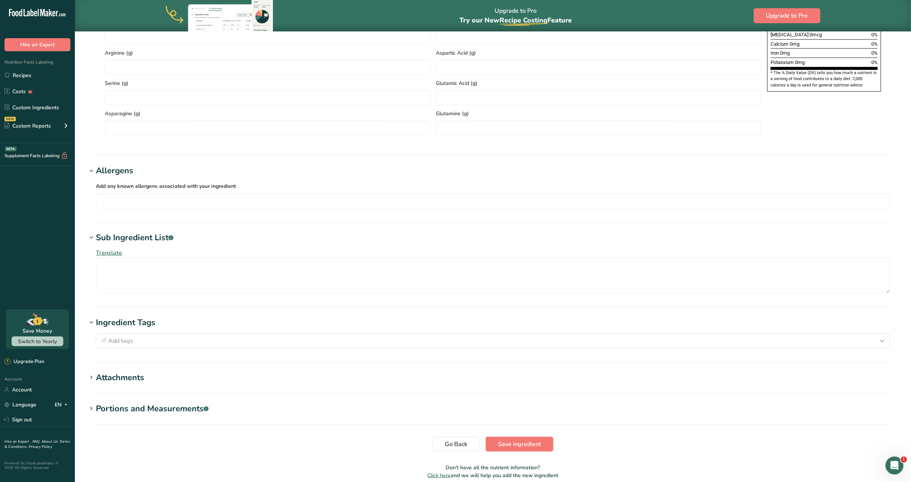
click at [119, 373] on div "Attachments" at bounding box center [120, 378] width 48 height 12
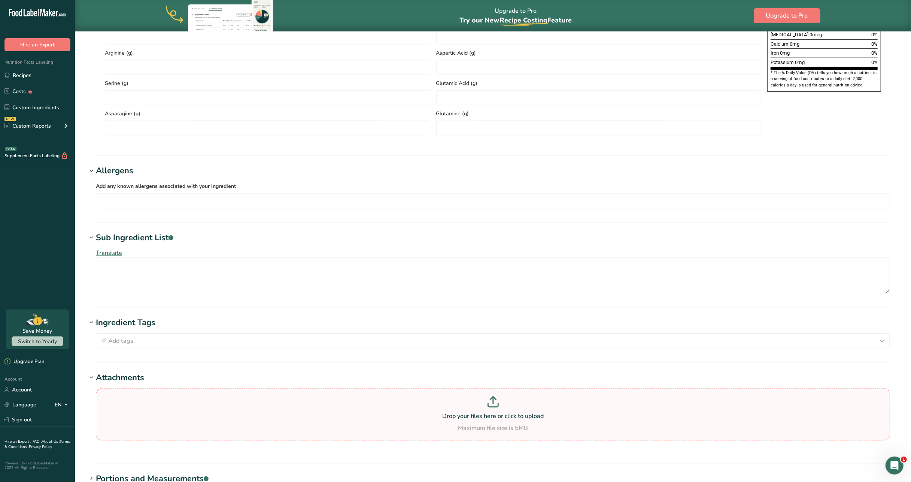
scroll to position [662, 0]
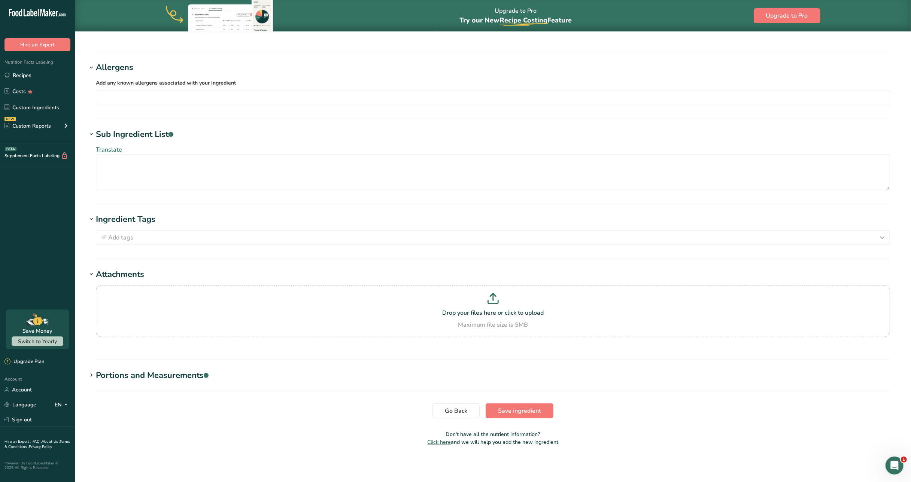
click at [108, 371] on div "Portions and Measurements .a-a{fill:#347362;}.b-a{fill:#fff;}" at bounding box center [152, 376] width 113 height 12
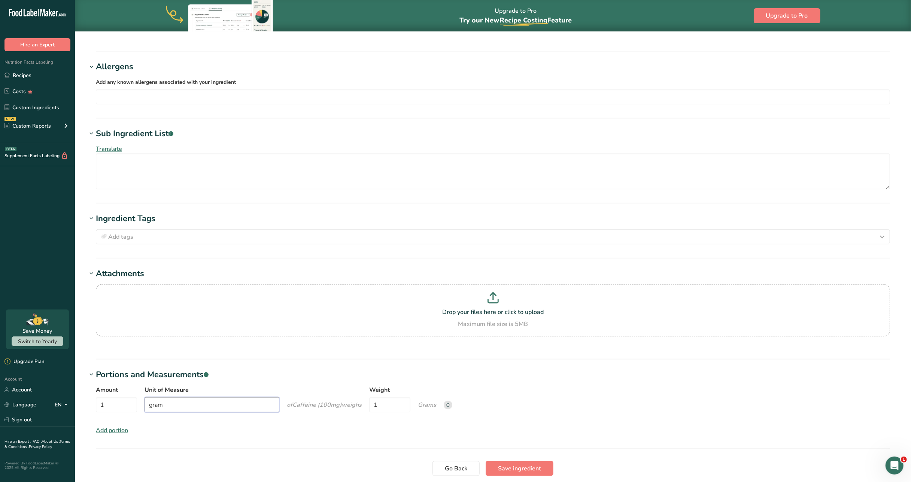
click at [213, 407] on input "gram" at bounding box center [212, 405] width 135 height 15
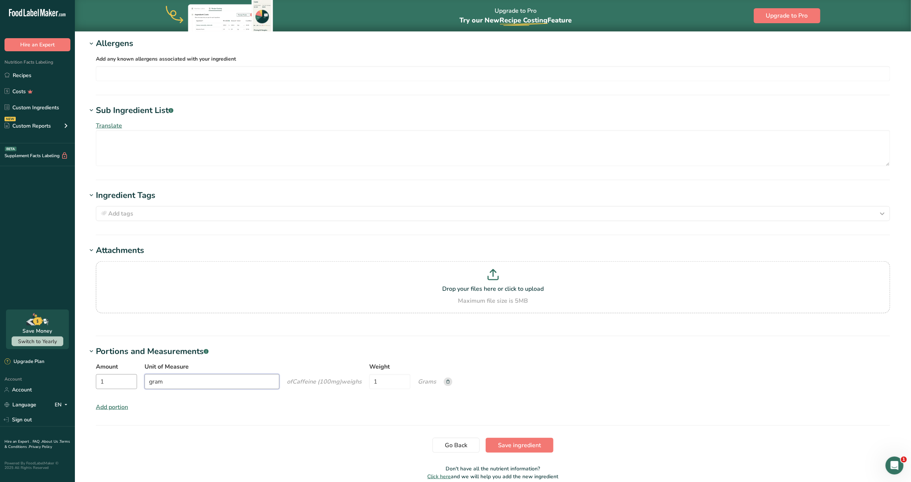
scroll to position [688, 0]
click at [104, 410] on div "Add portion" at bounding box center [112, 405] width 32 height 9
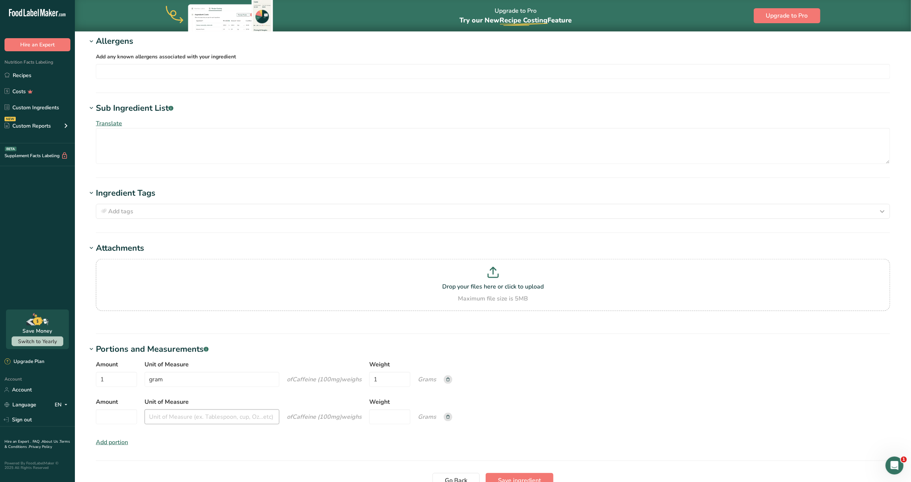
scroll to position [688, 0]
click at [450, 422] on div at bounding box center [448, 410] width 9 height 26
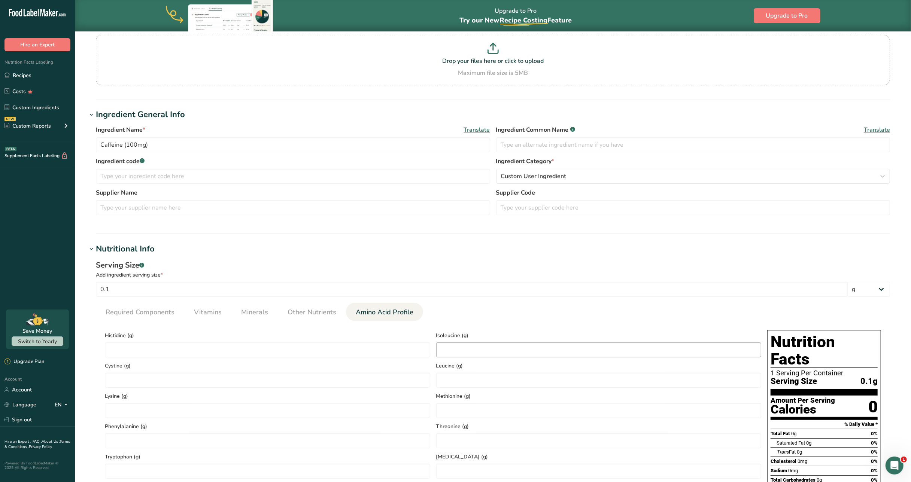
scroll to position [0, 0]
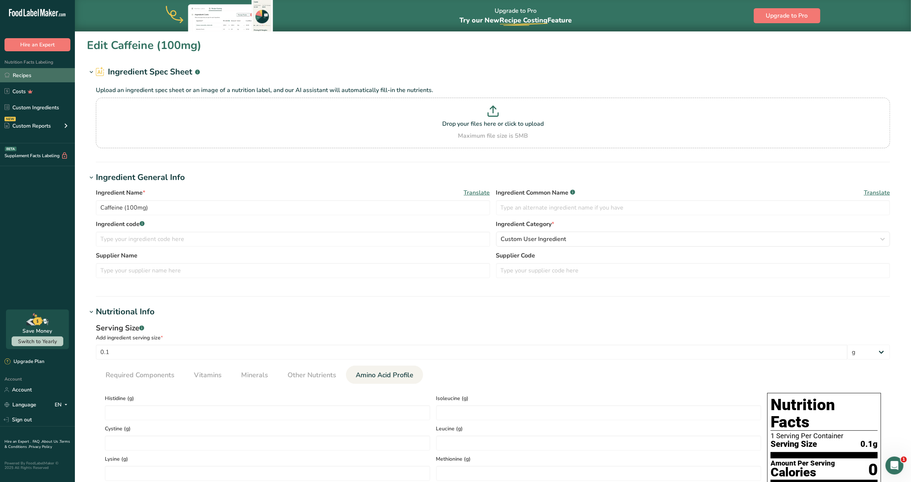
click at [8, 82] on link "Recipes" at bounding box center [37, 75] width 75 height 14
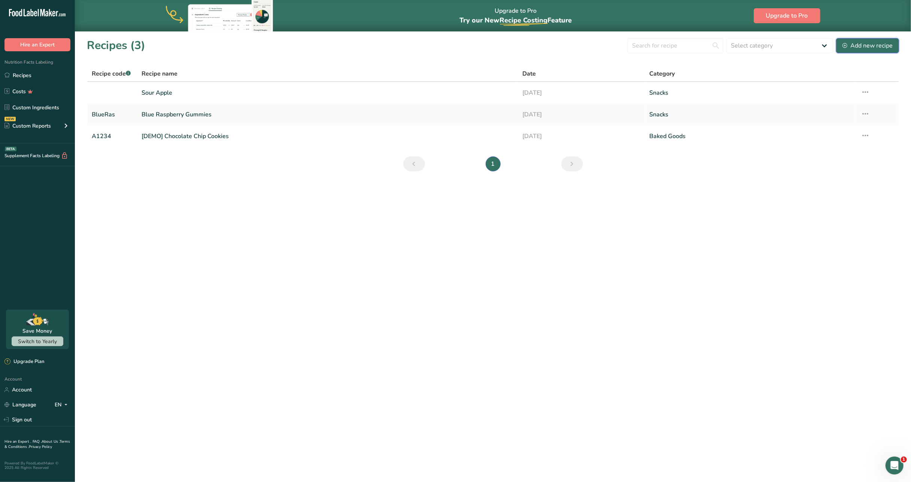
click at [850, 50] on button "Add new recipe" at bounding box center [867, 45] width 63 height 15
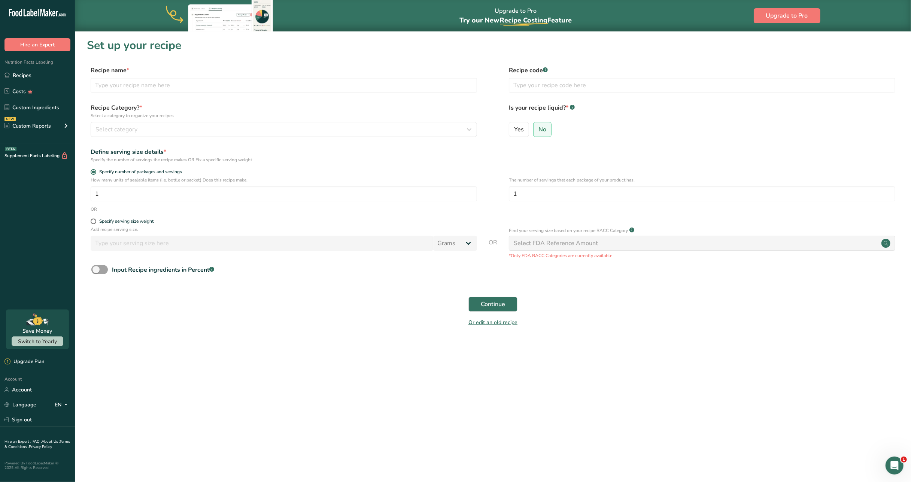
click at [317, 71] on label "Recipe name *" at bounding box center [284, 70] width 387 height 9
click at [278, 141] on div "Recipe Category? * Select a category to organize your recipes Select category S…" at bounding box center [493, 122] width 812 height 38
click at [231, 122] on button "Select category" at bounding box center [284, 129] width 387 height 15
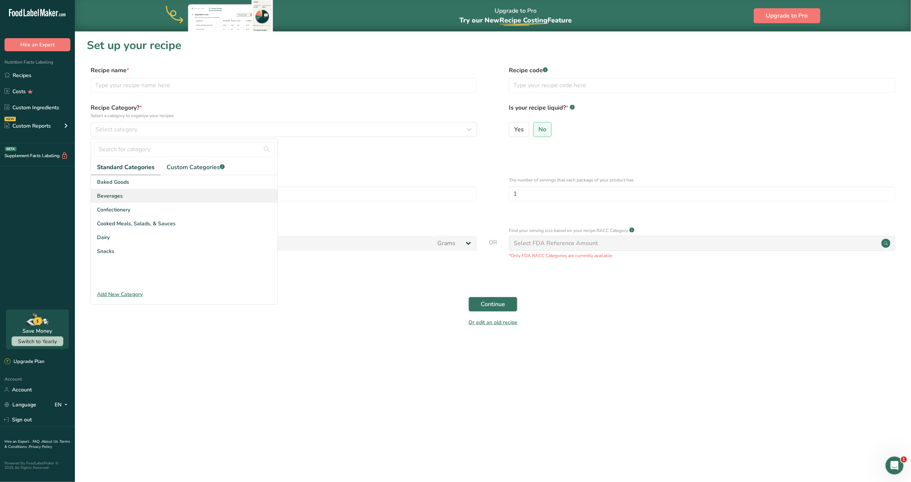
click at [118, 200] on span "Beverages" at bounding box center [110, 196] width 26 height 8
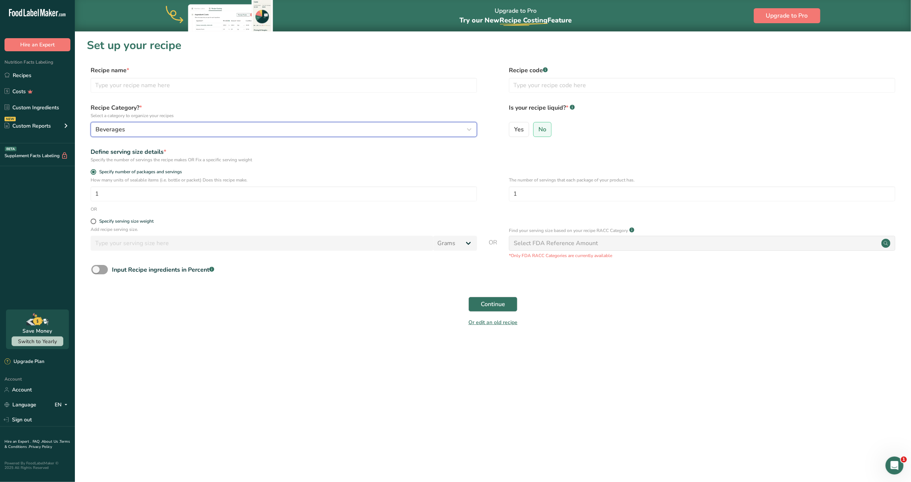
click at [140, 126] on div "Beverages" at bounding box center [282, 129] width 372 height 9
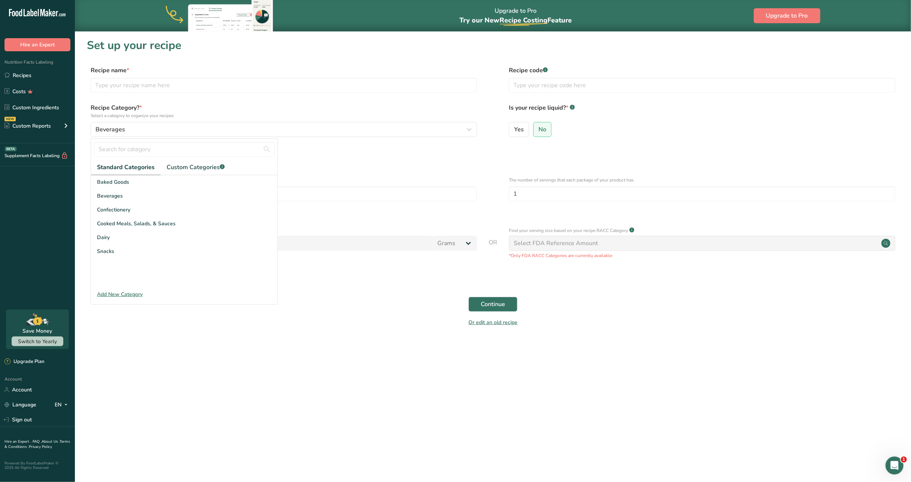
click at [113, 296] on div "Add New Category" at bounding box center [184, 295] width 187 height 8
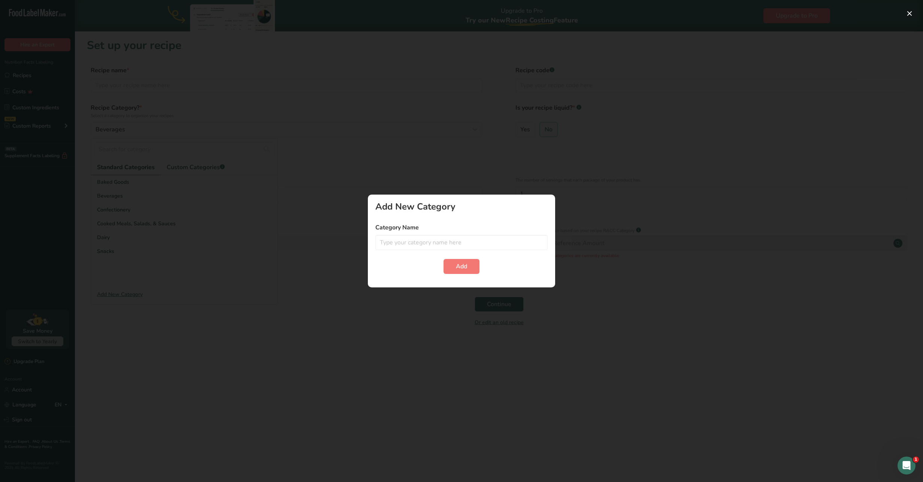
click at [435, 255] on form "Category Name Add" at bounding box center [461, 248] width 172 height 51
click at [399, 243] on input "text" at bounding box center [461, 242] width 172 height 15
type input "Supplements"
click at [473, 278] on div "Add New Category Category Name Supplements Add" at bounding box center [461, 241] width 187 height 93
click at [462, 273] on button "Add" at bounding box center [461, 266] width 36 height 15
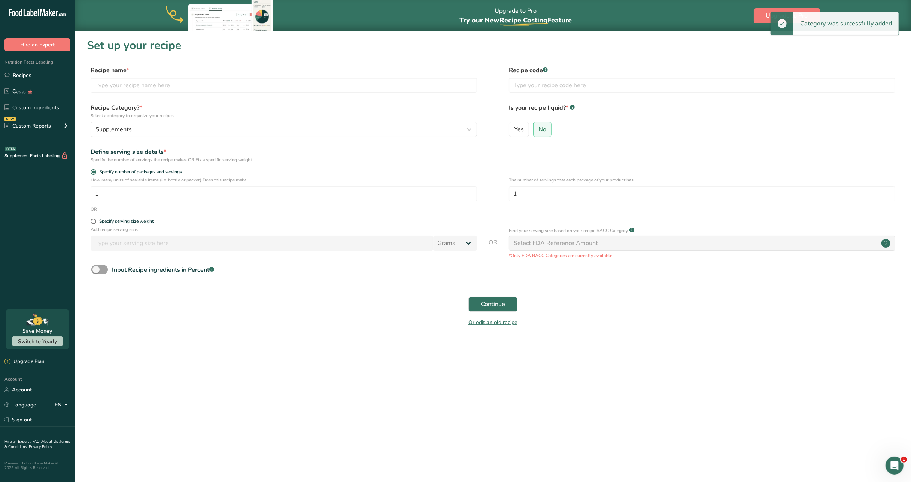
click at [542, 246] on div "Select FDA Reference Amount" at bounding box center [556, 243] width 84 height 9
click at [511, 302] on button "Continue" at bounding box center [493, 304] width 49 height 15
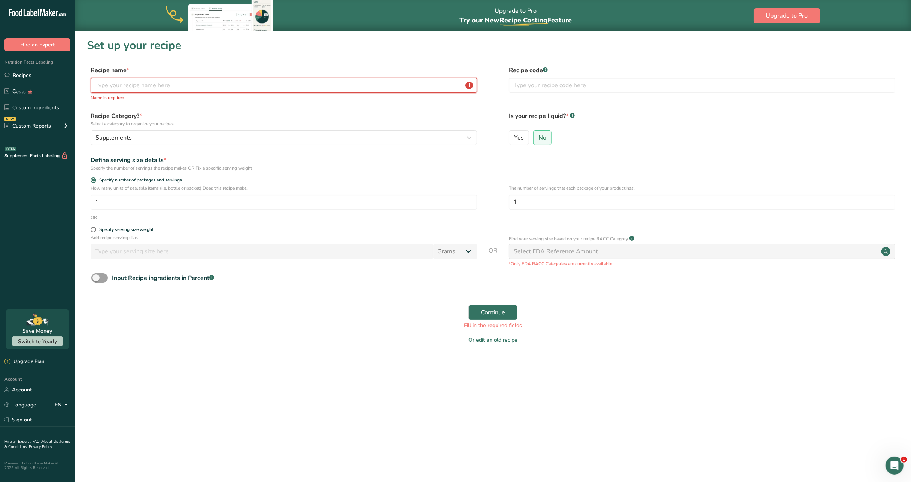
click at [180, 91] on input "text" at bounding box center [284, 85] width 387 height 15
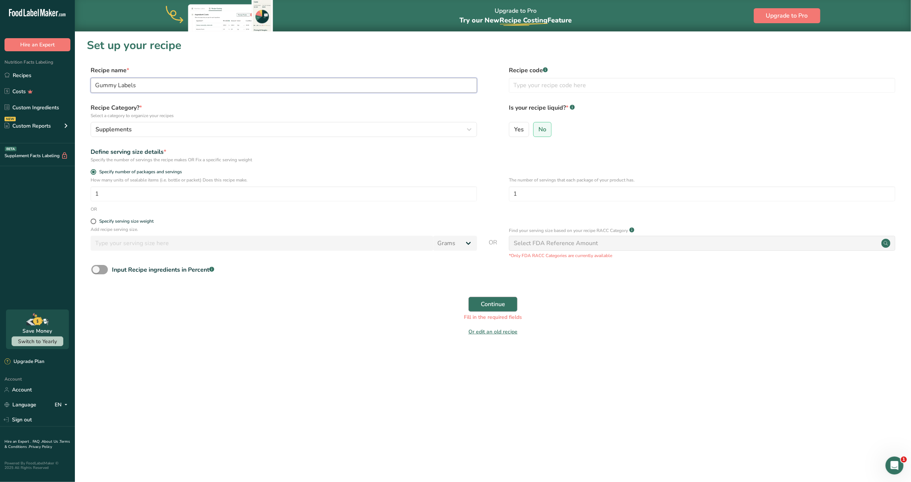
type input "Gummy Labels"
click at [480, 307] on button "Continue" at bounding box center [493, 304] width 49 height 15
